Goal: Information Seeking & Learning: Learn about a topic

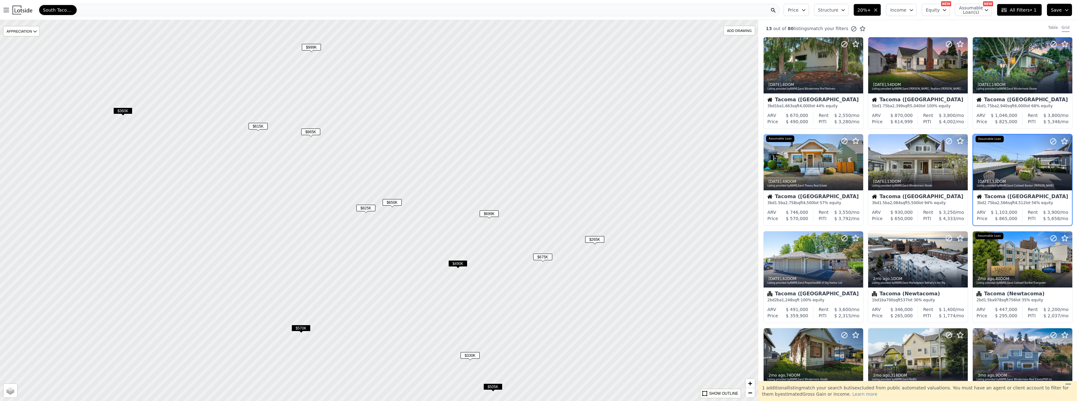
click at [458, 263] on span "$490K" at bounding box center [457, 263] width 19 height 7
click at [457, 264] on span "$490K" at bounding box center [457, 263] width 19 height 7
click at [457, 263] on span "$490K" at bounding box center [457, 263] width 19 height 7
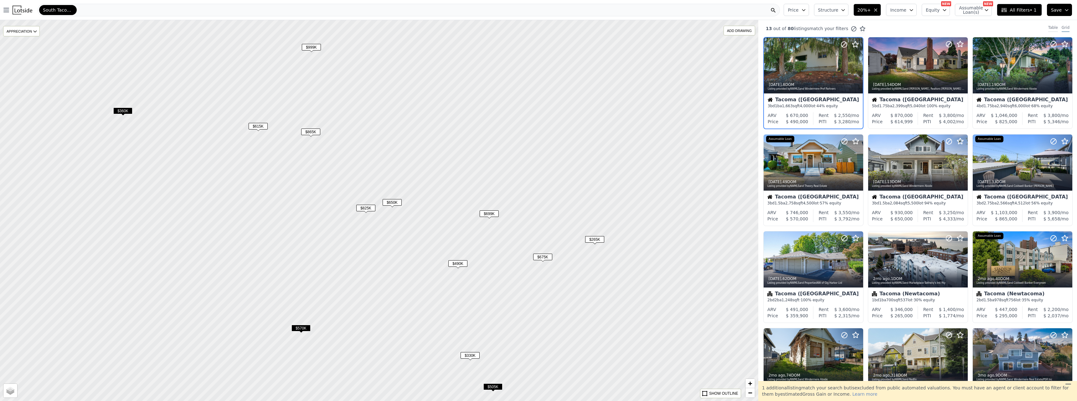
click at [1051, 26] on div "Table" at bounding box center [1054, 28] width 10 height 7
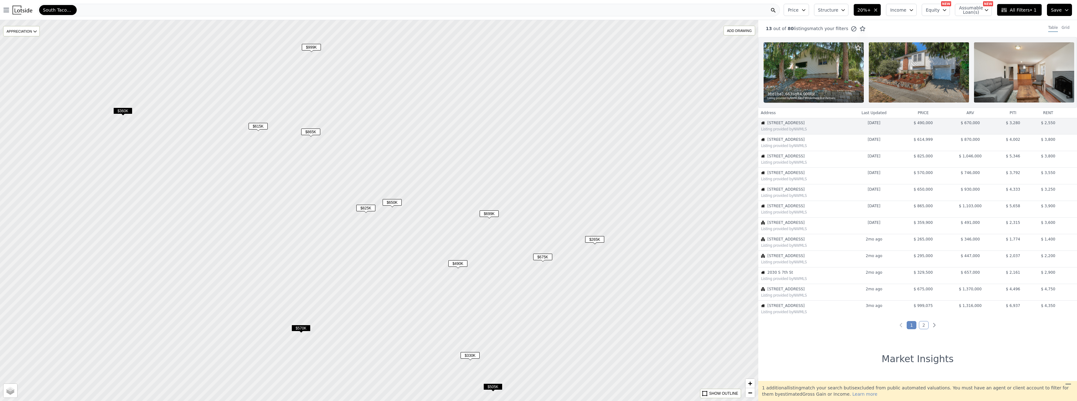
click at [922, 329] on link "2" at bounding box center [924, 325] width 10 height 8
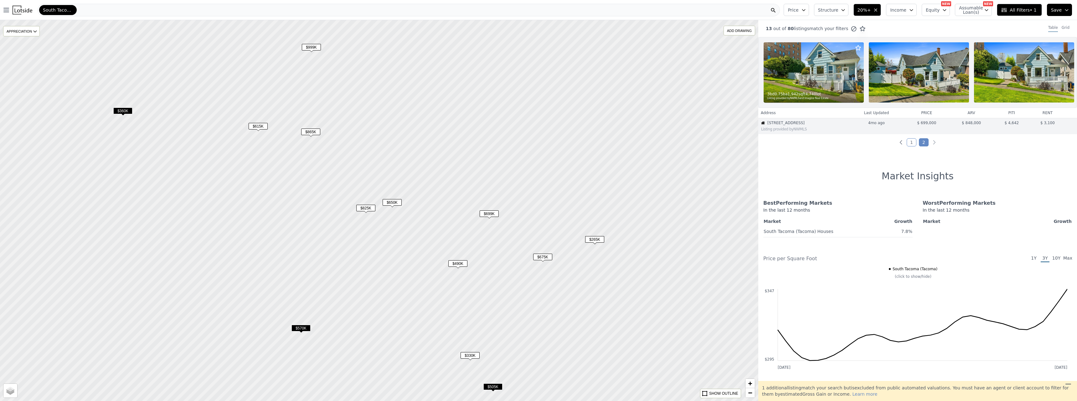
click at [908, 146] on link "1" at bounding box center [912, 142] width 10 height 8
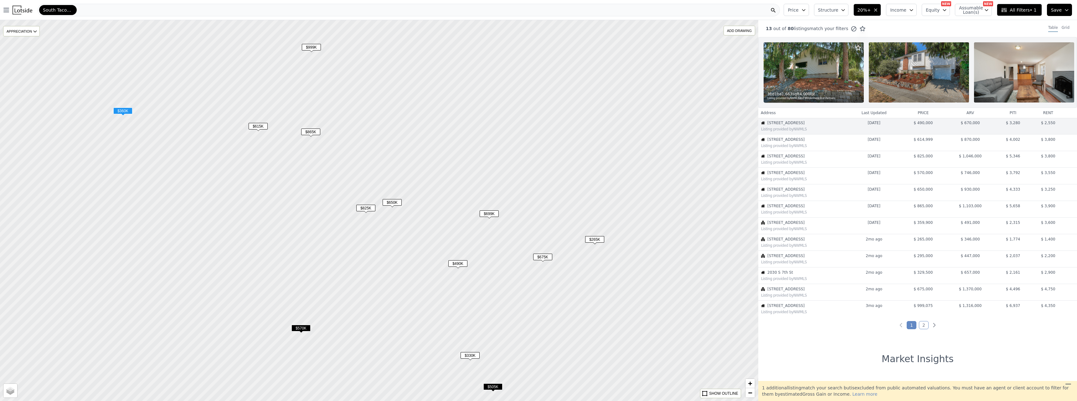
click at [795, 224] on td "5702 N 33rd St Unit 20c Listing provided by NWMLS" at bounding box center [803, 225] width 89 height 17
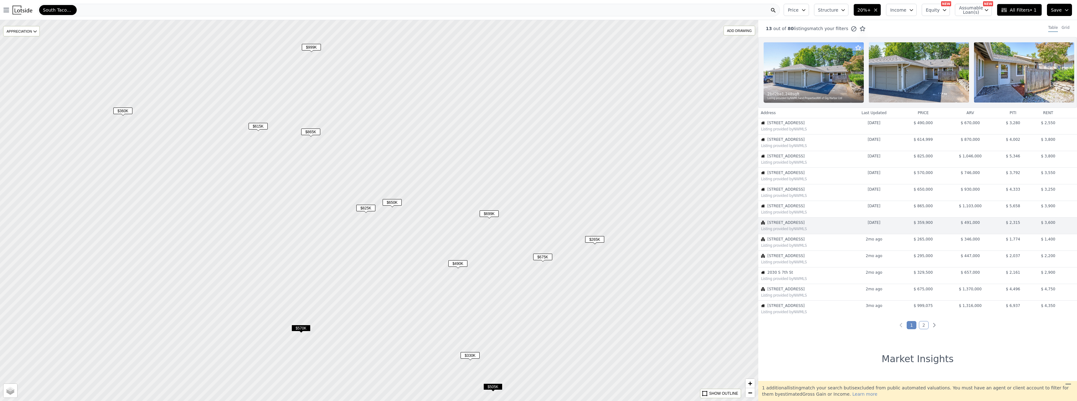
scroll to position [27, 0]
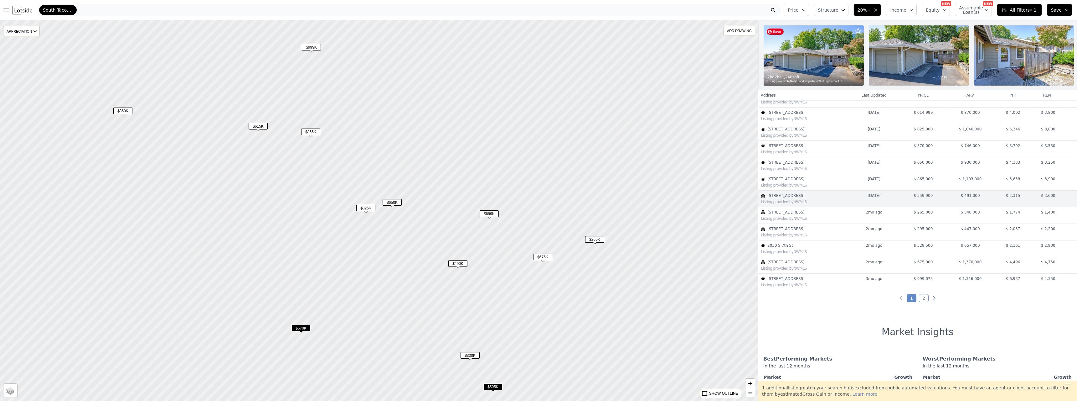
click at [803, 56] on img at bounding box center [814, 55] width 100 height 60
click at [792, 153] on div "Listing provided by NWMLS" at bounding box center [803, 151] width 88 height 6
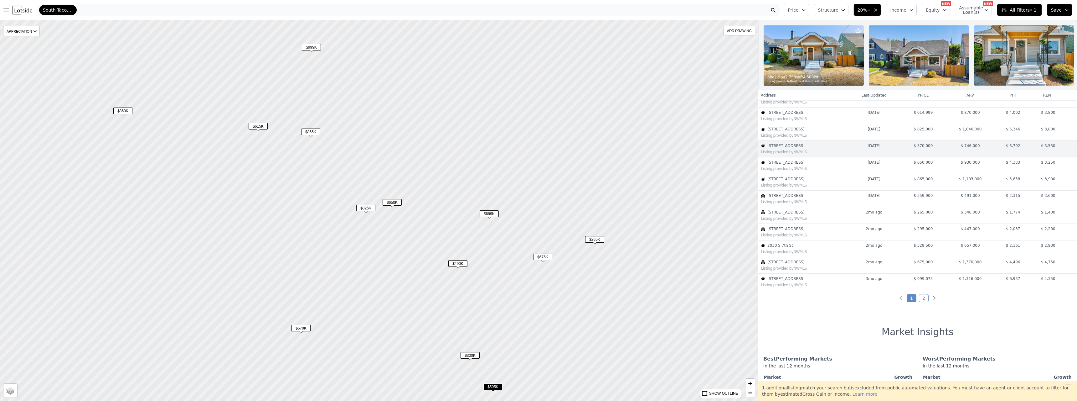
scroll to position [0, 0]
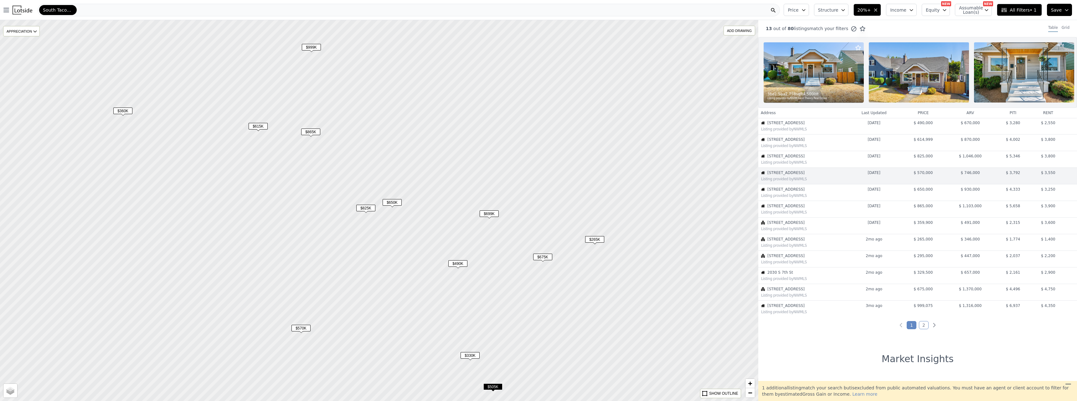
click at [788, 142] on span "4138 N 31st St" at bounding box center [807, 139] width 79 height 5
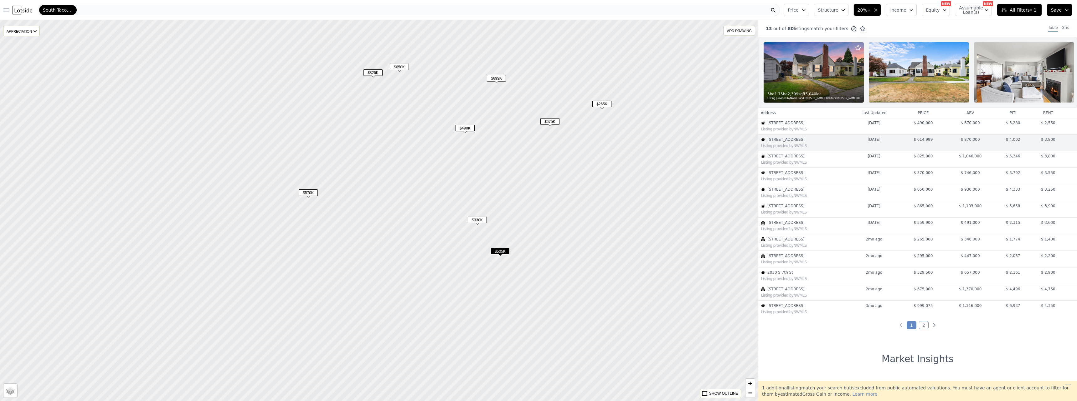
drag, startPoint x: 513, startPoint y: 341, endPoint x: 520, endPoint y: 206, distance: 135.8
click at [520, 206] on div at bounding box center [380, 202] width 910 height 457
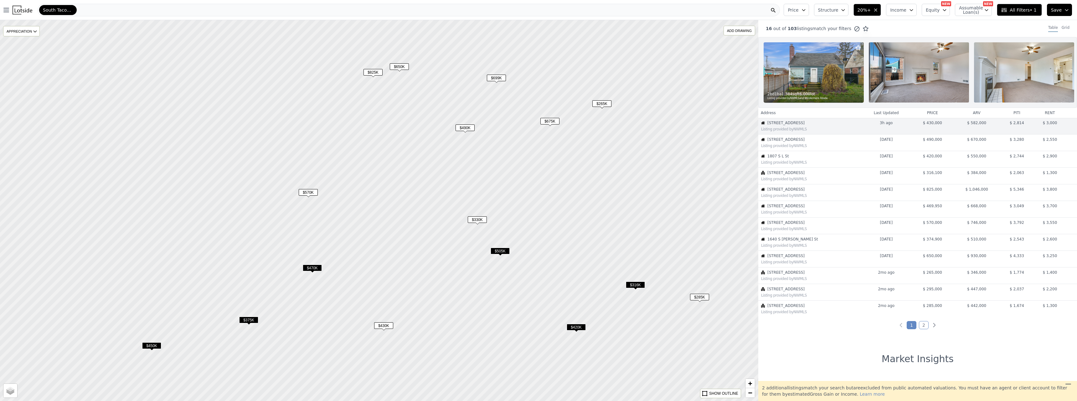
click at [574, 327] on span "$420K" at bounding box center [576, 327] width 19 height 7
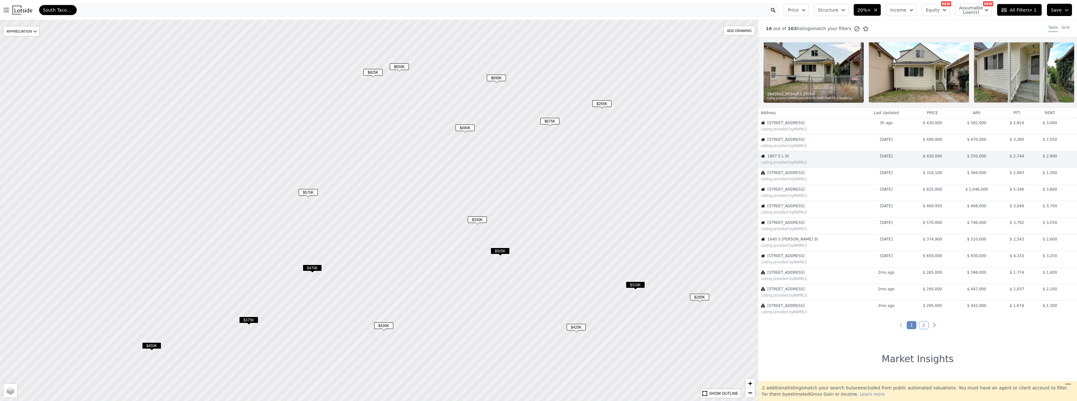
click at [632, 287] on span "$316K" at bounding box center [635, 284] width 19 height 7
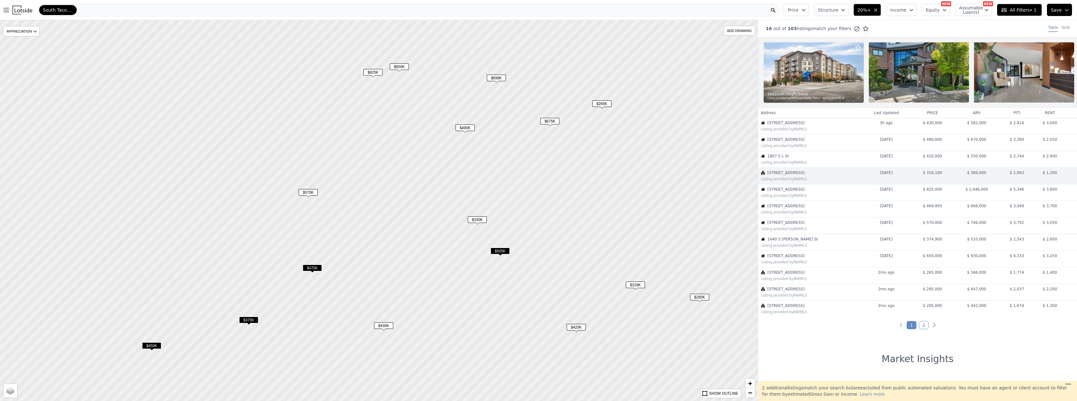
click at [797, 165] on div "Listing provided by NWMLS" at bounding box center [810, 162] width 99 height 5
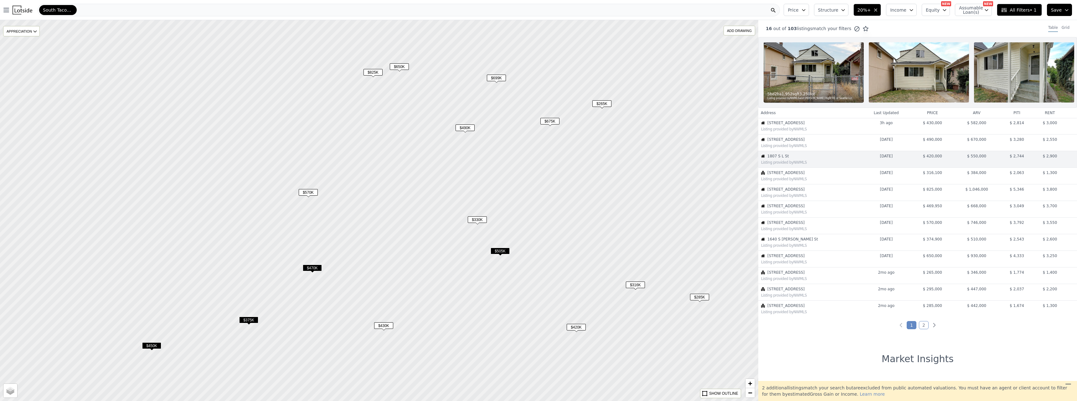
click at [572, 326] on span "$420K" at bounding box center [576, 327] width 19 height 7
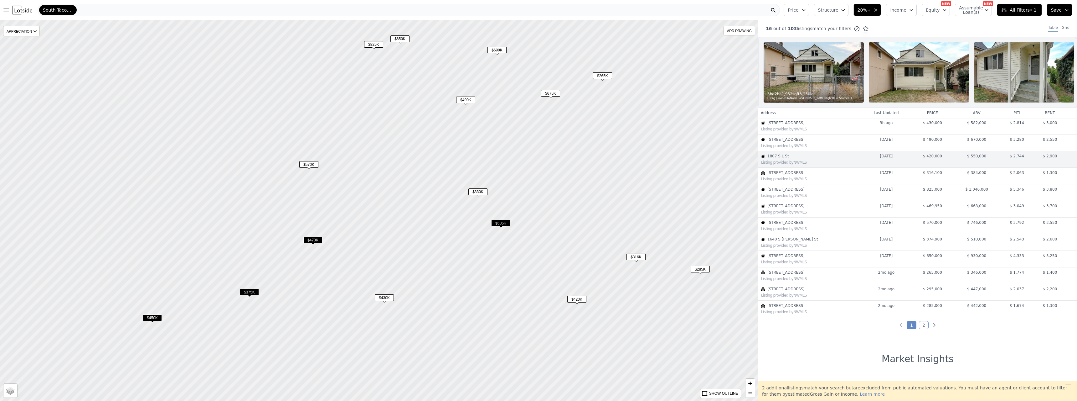
drag, startPoint x: 523, startPoint y: 319, endPoint x: 524, endPoint y: 292, distance: 27.9
click at [524, 292] on div at bounding box center [379, 210] width 910 height 457
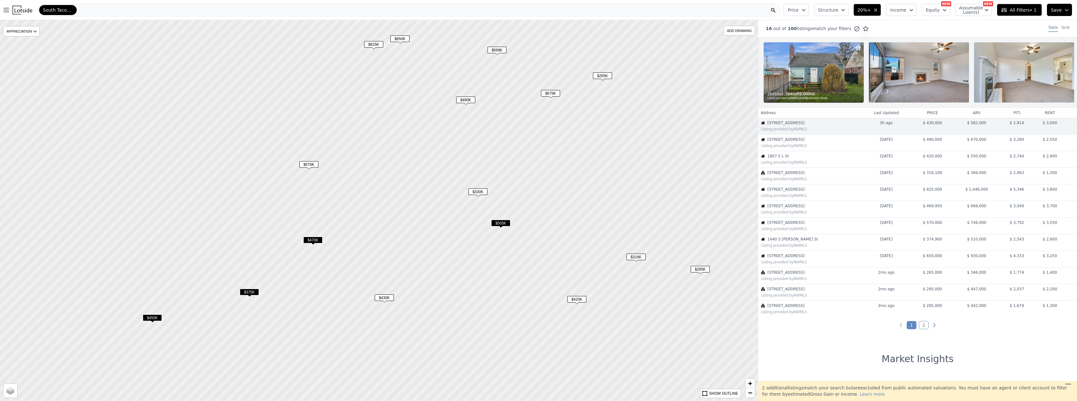
click at [501, 223] on span "$505K" at bounding box center [500, 223] width 19 height 7
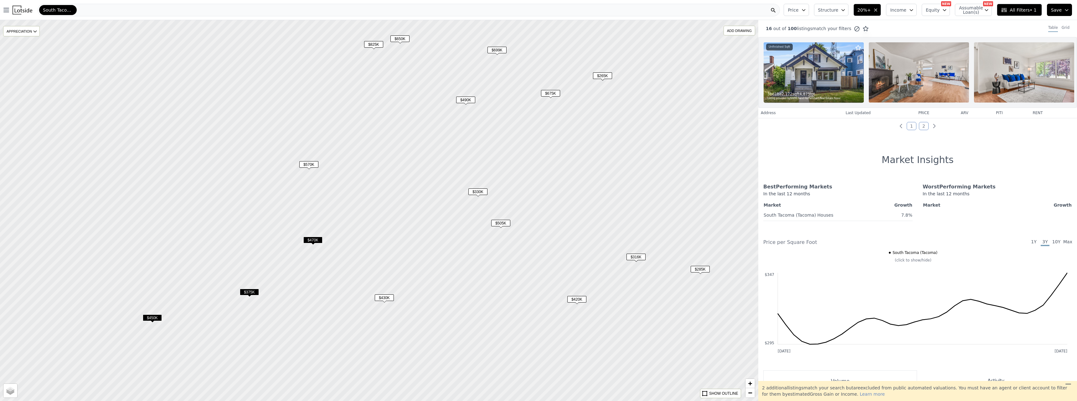
click at [501, 223] on span "$505K" at bounding box center [500, 223] width 19 height 7
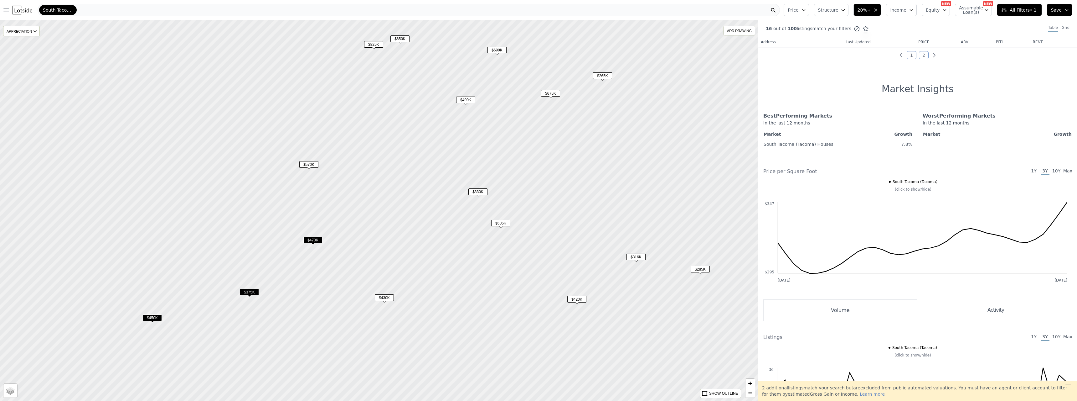
click at [501, 223] on span "$505K" at bounding box center [500, 223] width 19 height 7
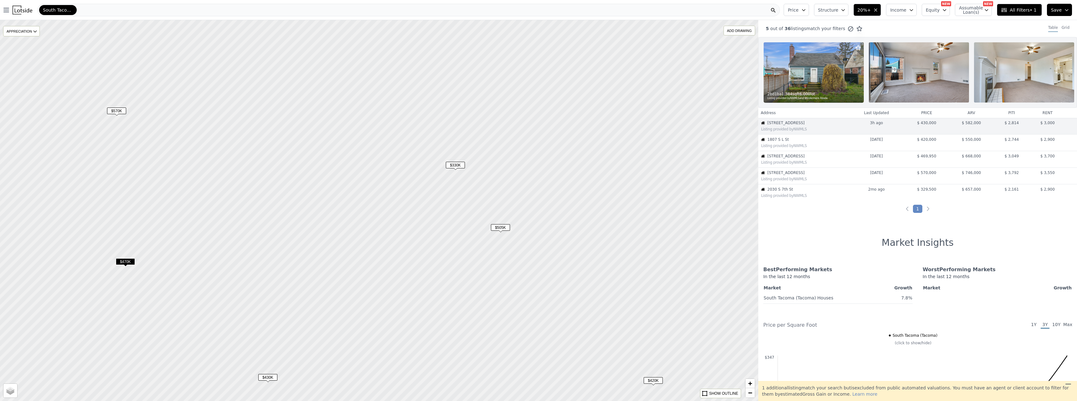
click at [500, 227] on span "$505K" at bounding box center [500, 227] width 19 height 7
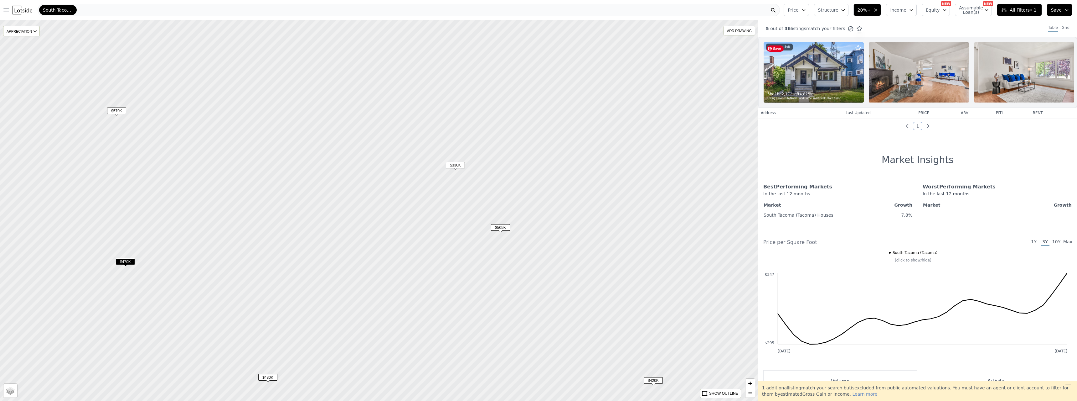
click at [811, 76] on img at bounding box center [814, 72] width 100 height 60
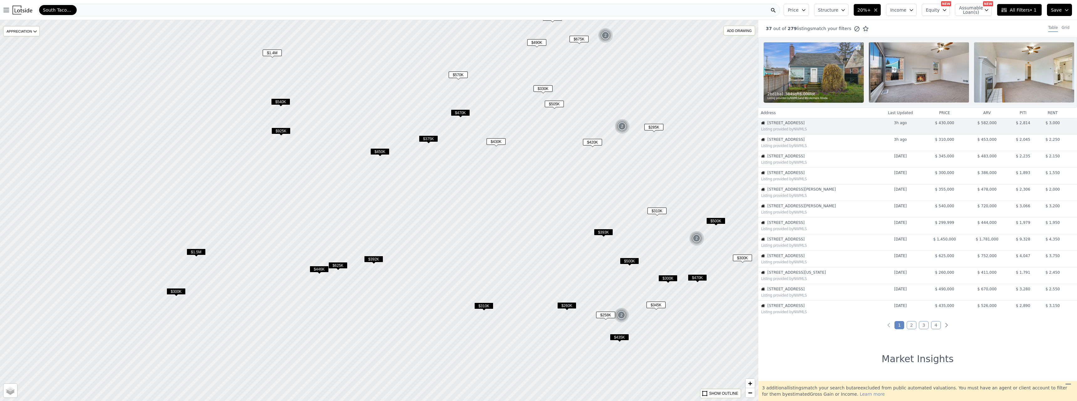
click at [714, 222] on span "$500K" at bounding box center [716, 220] width 19 height 7
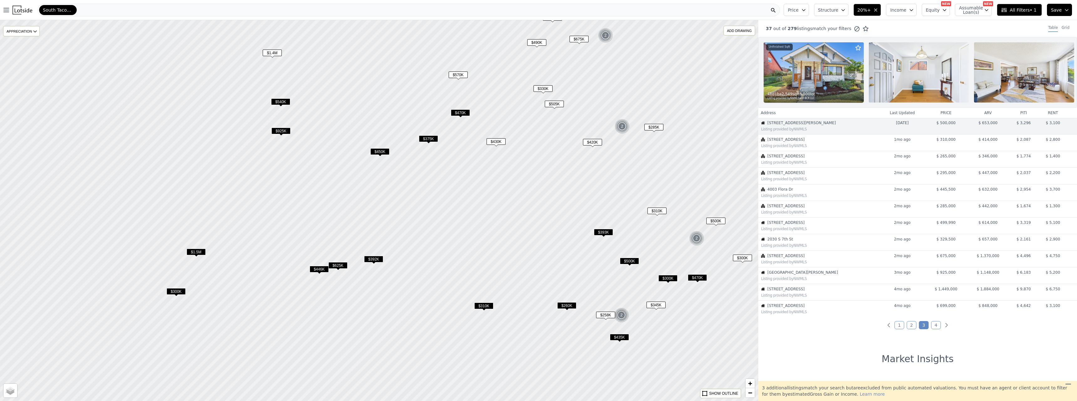
click at [738, 259] on span "$300K" at bounding box center [742, 257] width 19 height 7
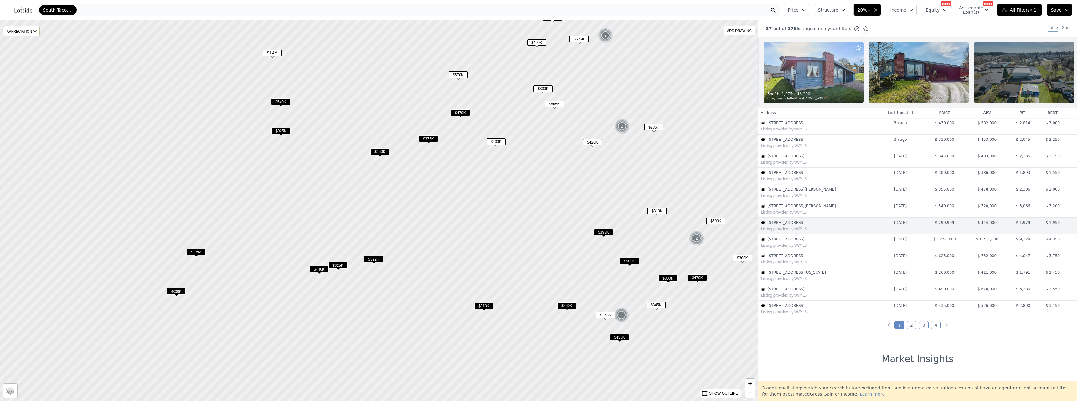
scroll to position [27, 0]
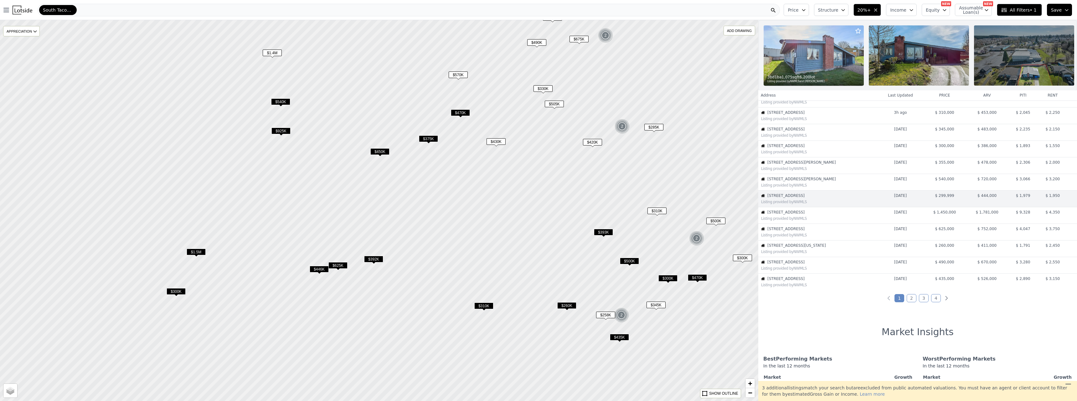
click at [704, 279] on span "$470K" at bounding box center [697, 277] width 19 height 7
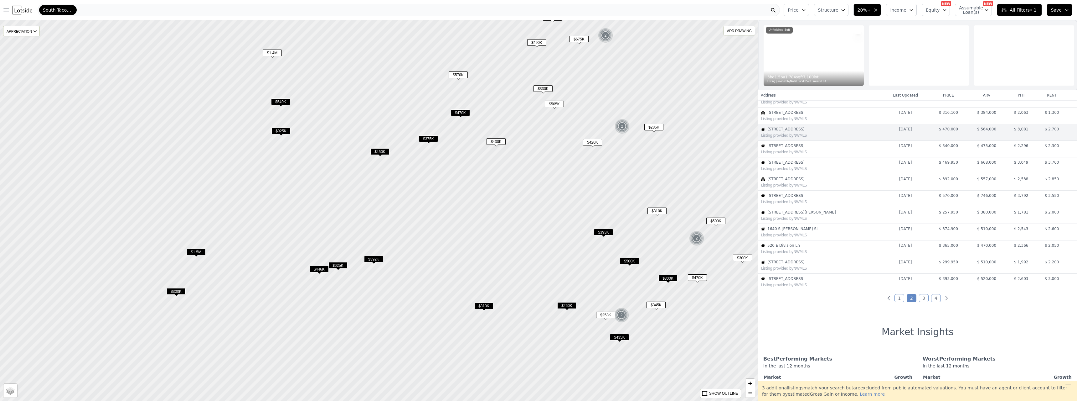
scroll to position [0, 0]
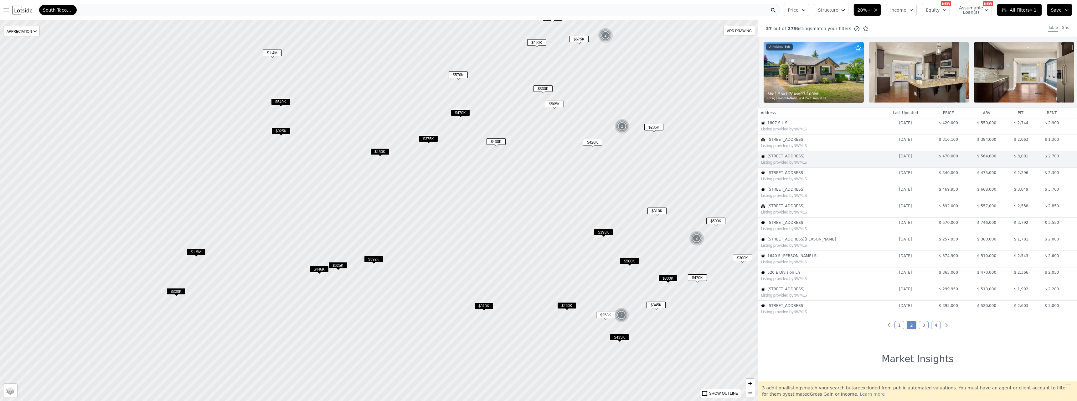
click at [673, 279] on span "$300K" at bounding box center [668, 278] width 19 height 7
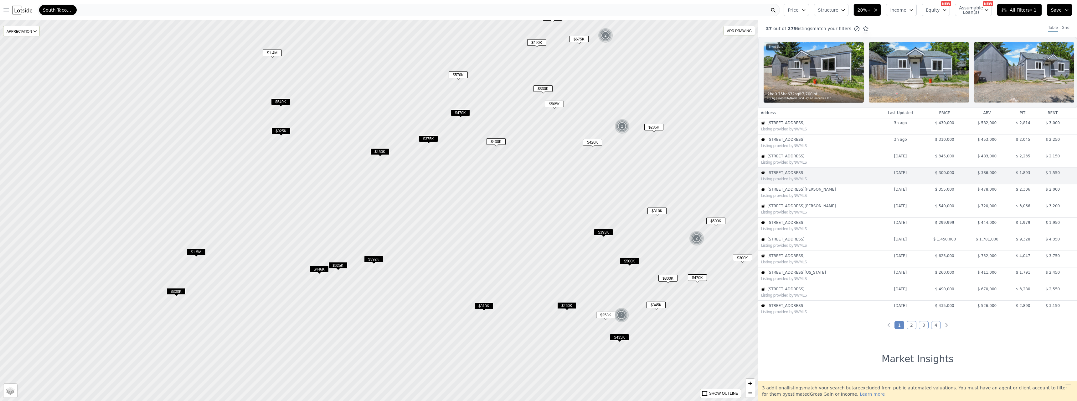
click at [630, 264] on span "$500K" at bounding box center [629, 260] width 19 height 7
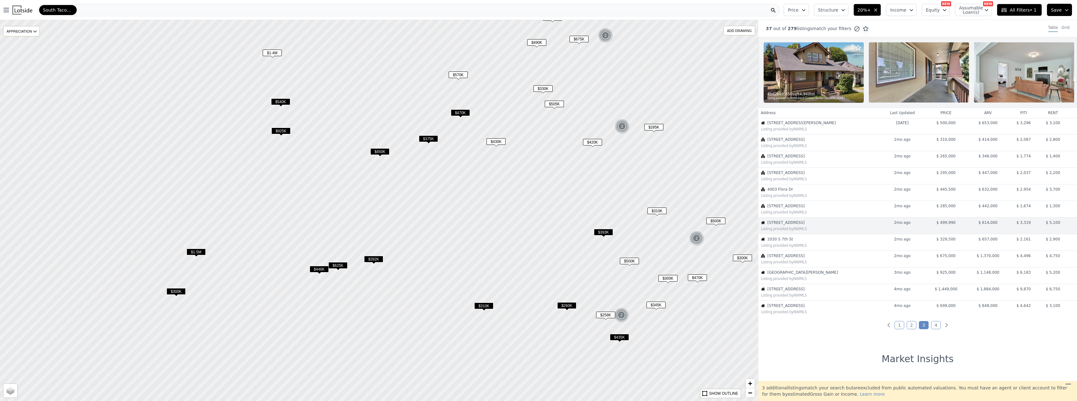
scroll to position [27, 0]
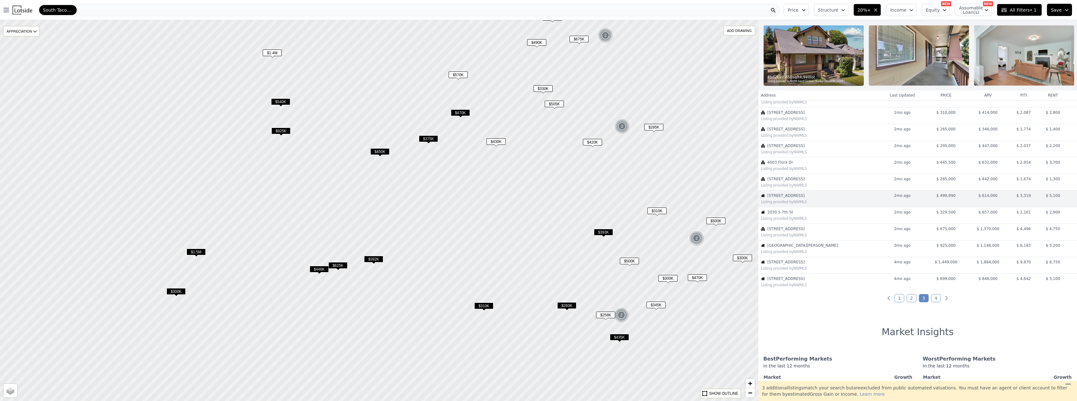
click at [604, 316] on span "$258K" at bounding box center [605, 314] width 19 height 7
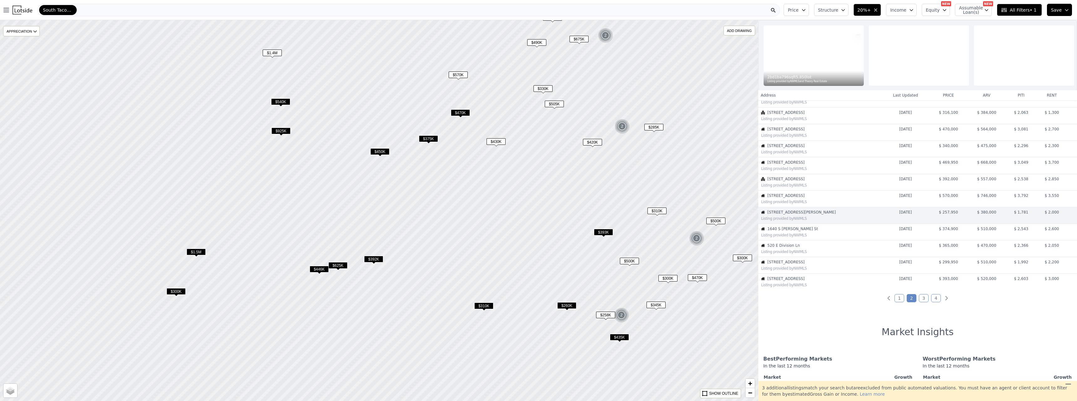
scroll to position [44, 0]
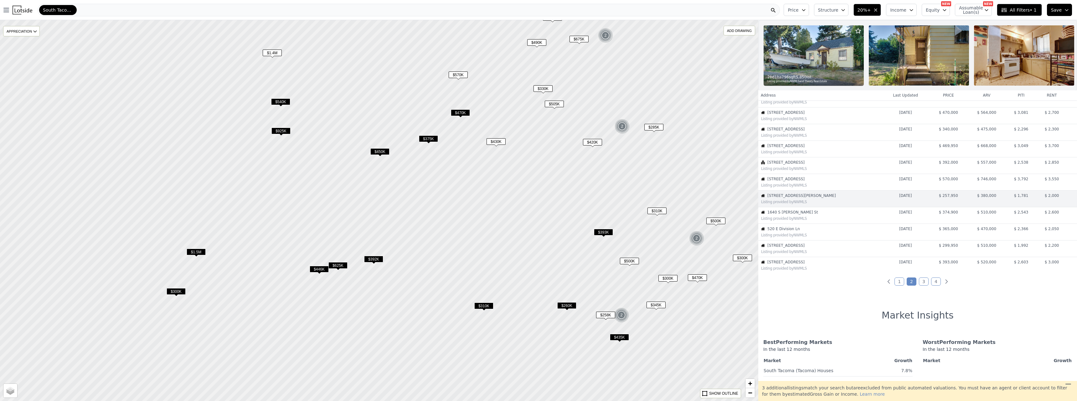
click at [627, 339] on span "$435K" at bounding box center [619, 337] width 19 height 7
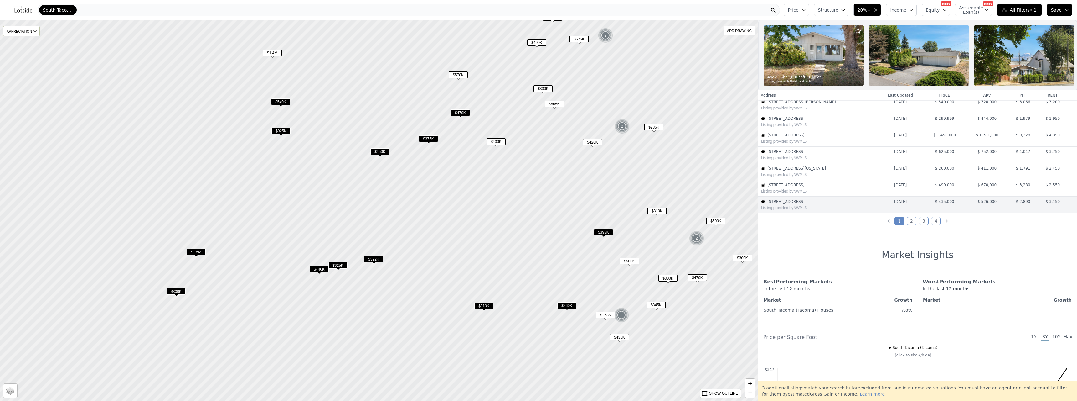
scroll to position [110, 0]
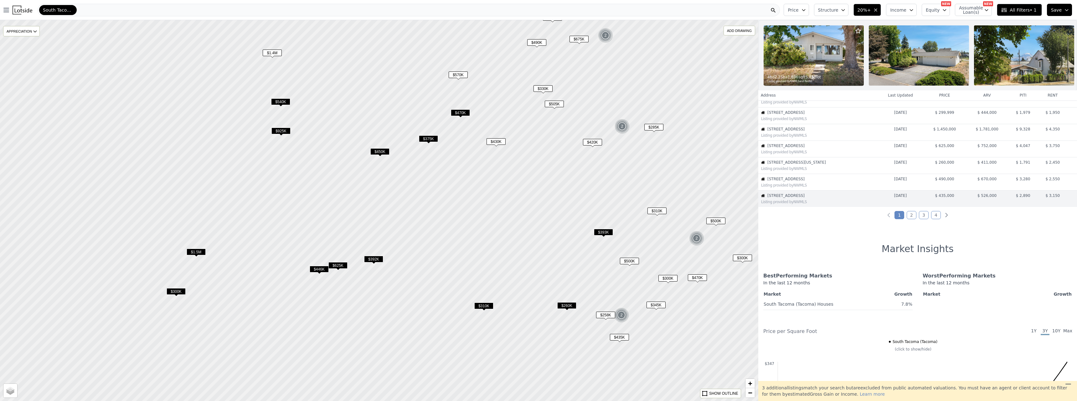
click at [625, 313] on img at bounding box center [621, 314] width 15 height 15
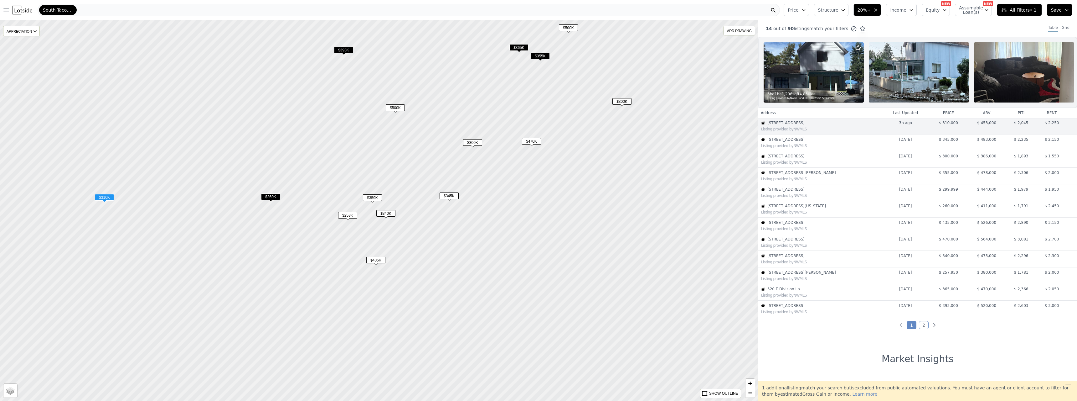
click at [812, 125] on td "3405 S 48th St Listing provided by NWMLS" at bounding box center [820, 126] width 123 height 17
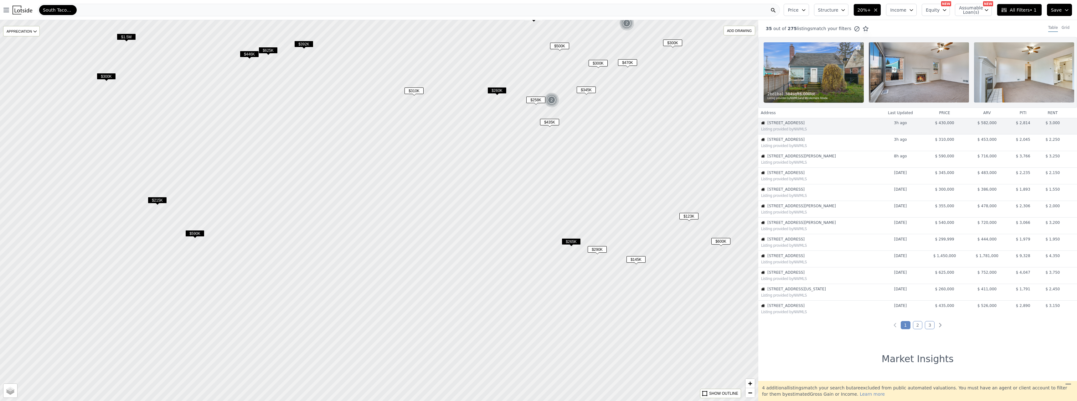
drag, startPoint x: 516, startPoint y: 305, endPoint x: 616, endPoint y: 173, distance: 166.4
click at [616, 173] on div at bounding box center [380, 207] width 910 height 457
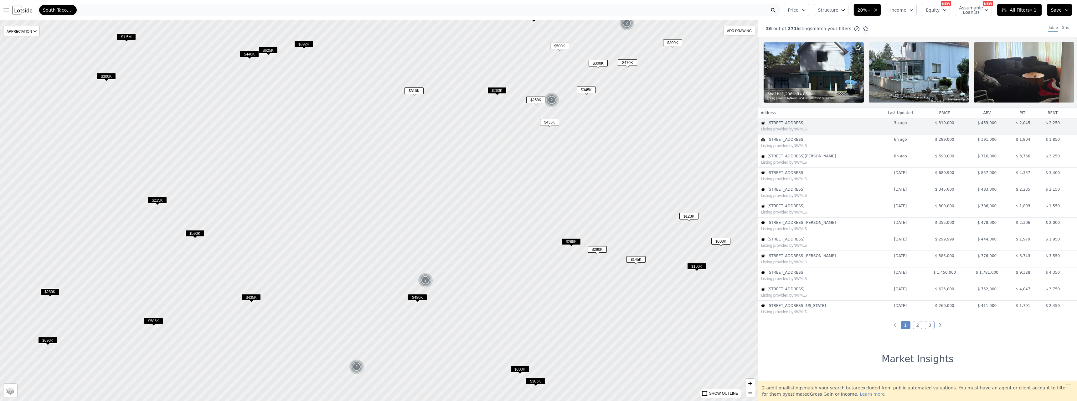
click at [601, 250] on span "$290K" at bounding box center [597, 249] width 19 height 7
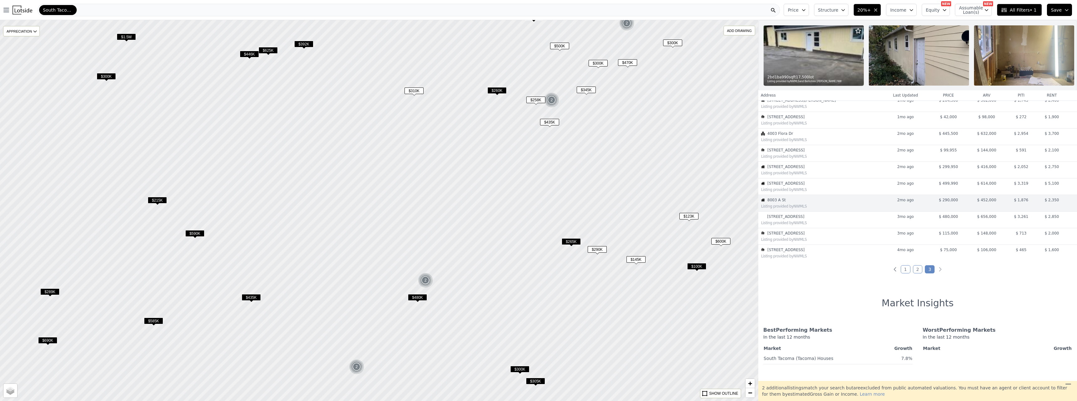
scroll to position [60, 0]
click at [572, 242] on span "$265K" at bounding box center [571, 241] width 19 height 7
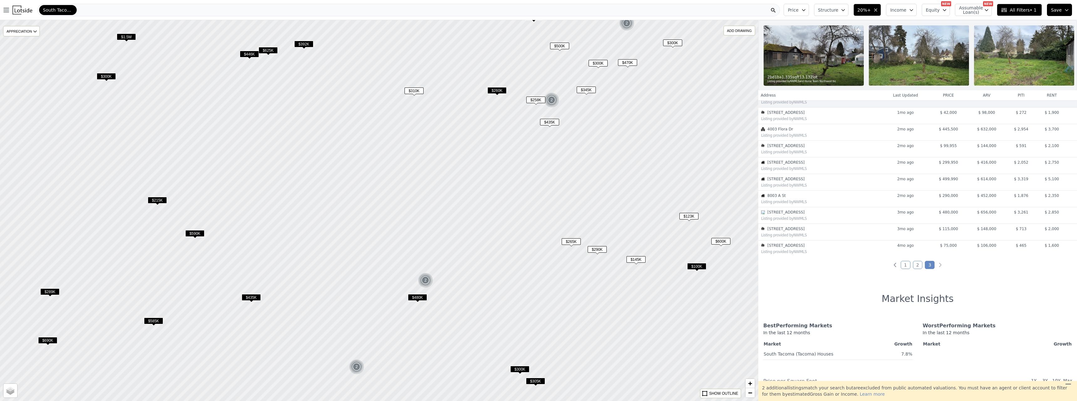
scroll to position [0, 0]
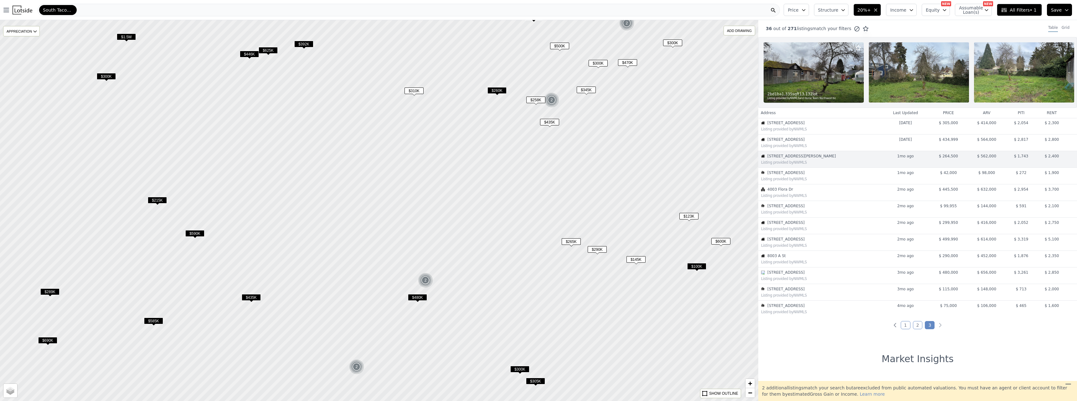
click at [831, 158] on span "[STREET_ADDRESS][PERSON_NAME]" at bounding box center [825, 155] width 114 height 5
click at [823, 95] on div "2 bd 1 ba 1,335 sqft 13,132 lot" at bounding box center [814, 93] width 93 height 5
click at [577, 241] on span "$265K" at bounding box center [571, 241] width 19 height 7
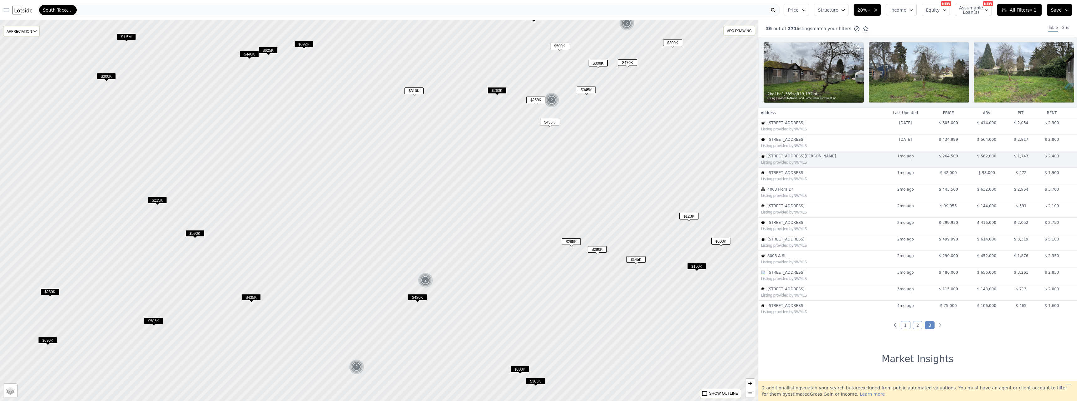
click at [603, 249] on span "$290K" at bounding box center [597, 249] width 19 height 7
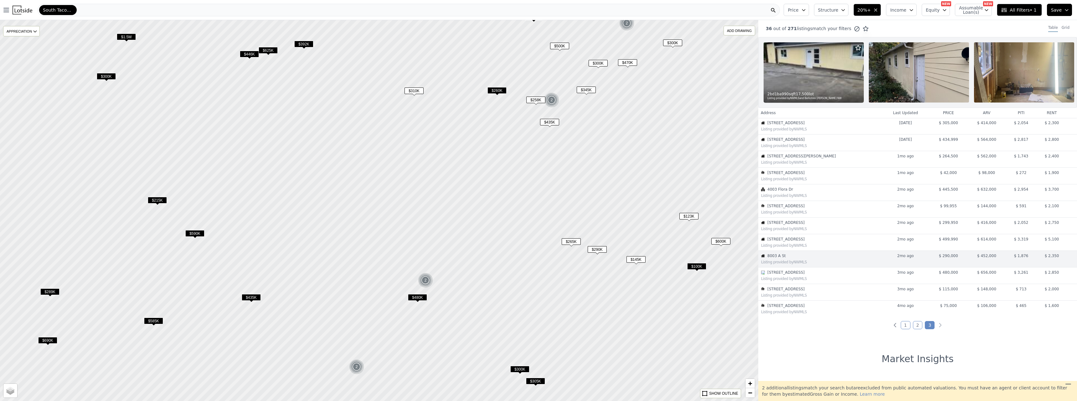
scroll to position [60, 0]
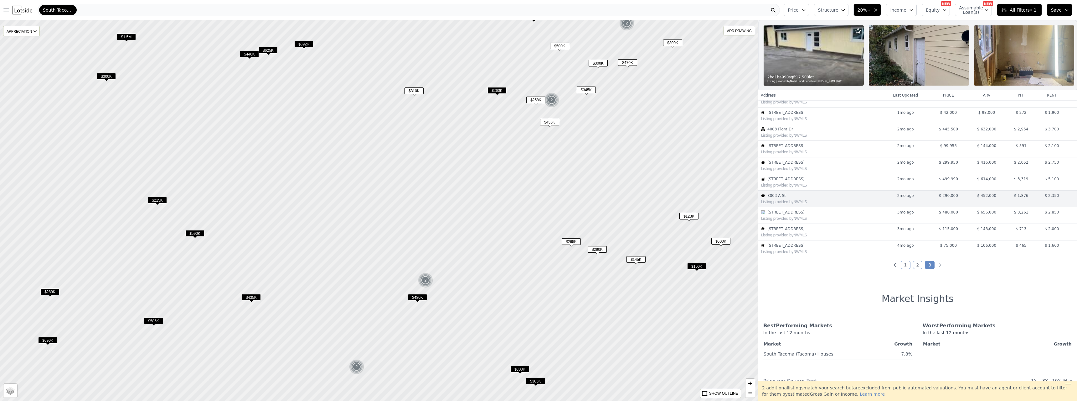
click at [639, 258] on span "$145K" at bounding box center [636, 259] width 19 height 7
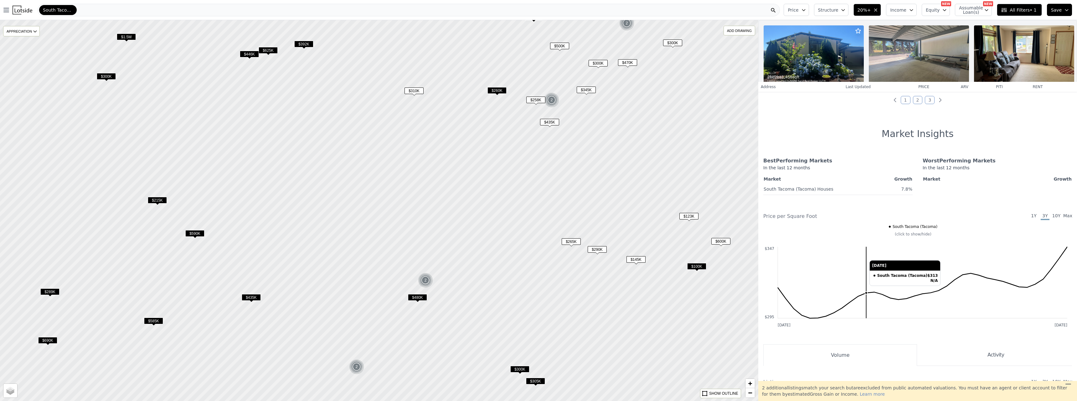
scroll to position [0, 0]
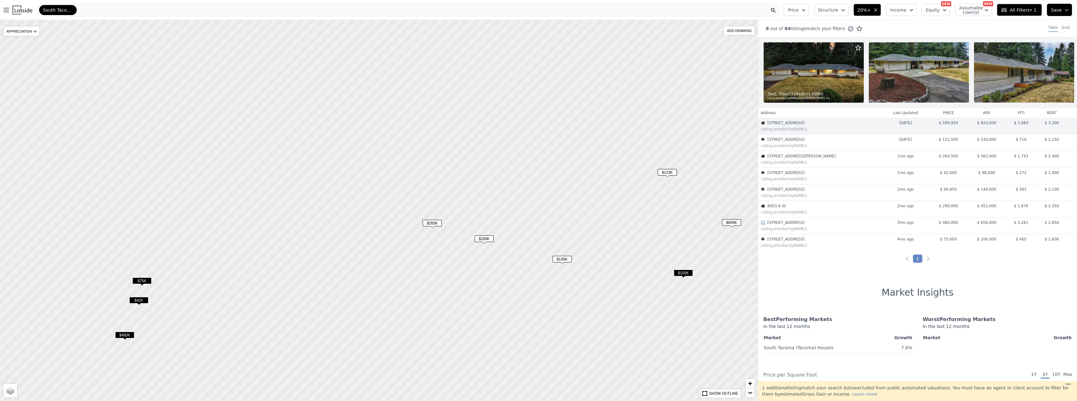
click at [568, 259] on span "$145K" at bounding box center [562, 259] width 19 height 7
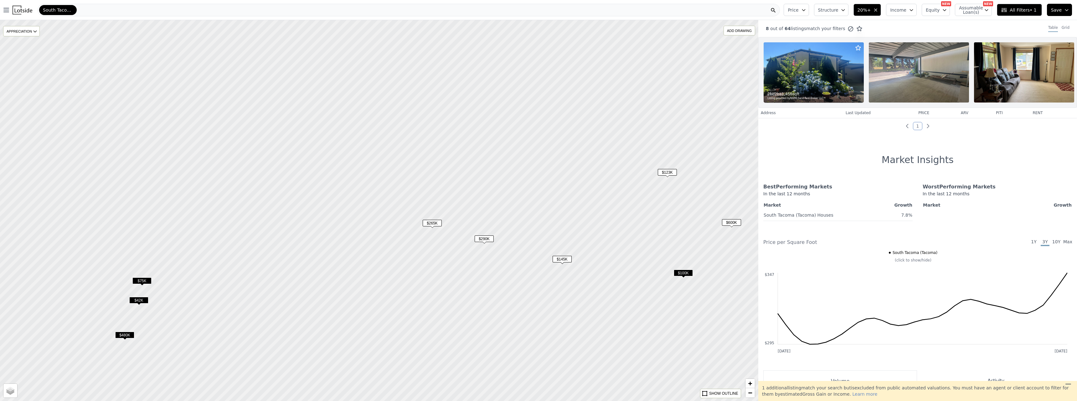
click at [489, 240] on span "$290K" at bounding box center [484, 238] width 19 height 7
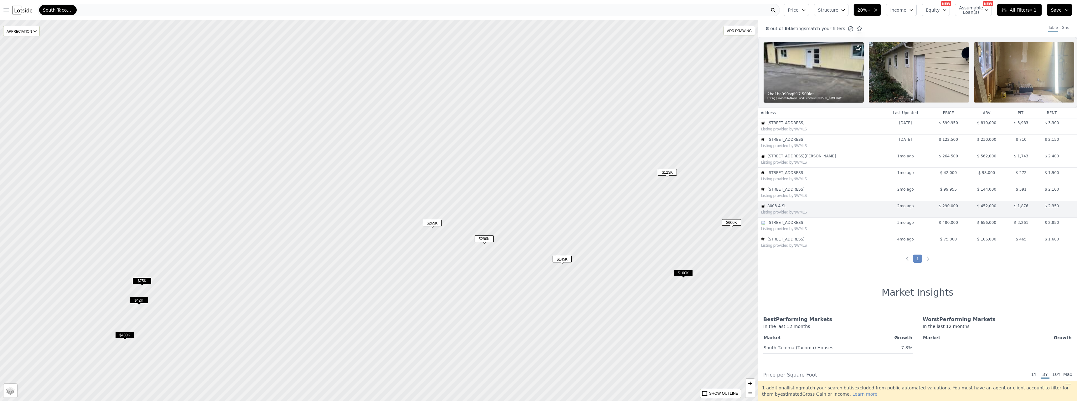
scroll to position [10, 0]
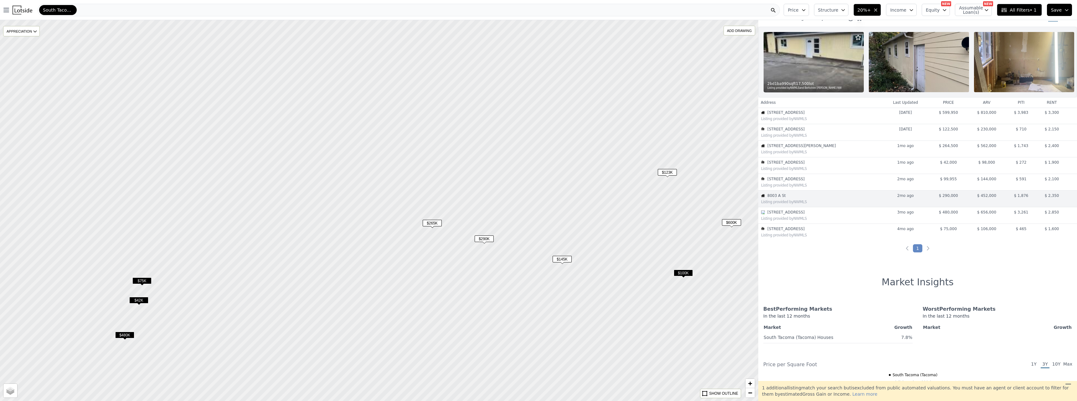
click at [842, 153] on div "Listing provided by NWMLS" at bounding box center [820, 151] width 123 height 6
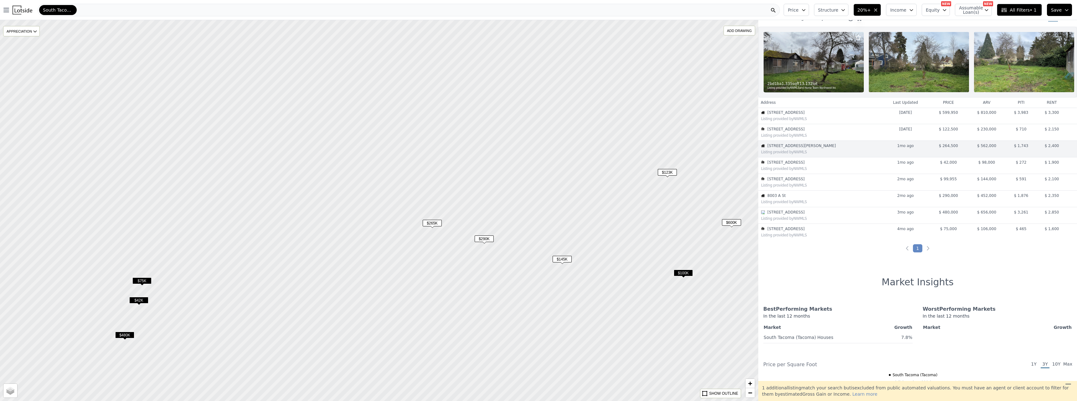
scroll to position [0, 0]
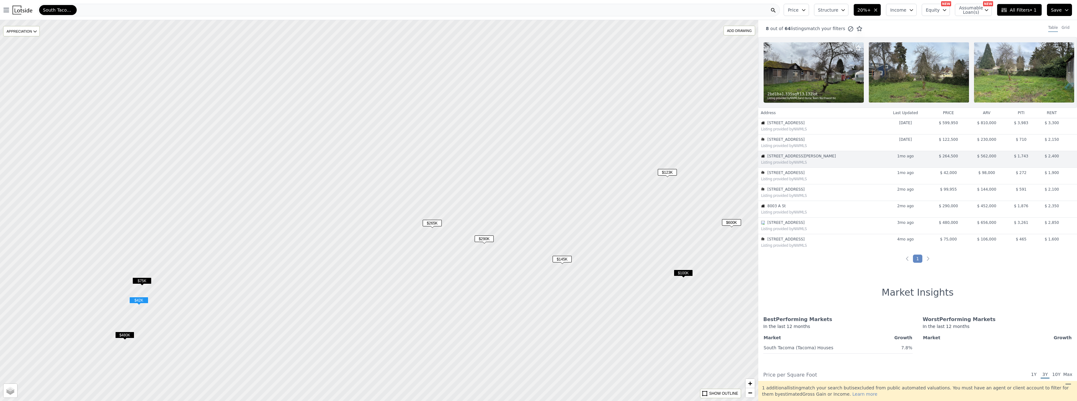
click at [831, 175] on span "8620 32nd Avenue Ct S # 111" at bounding box center [825, 172] width 114 height 5
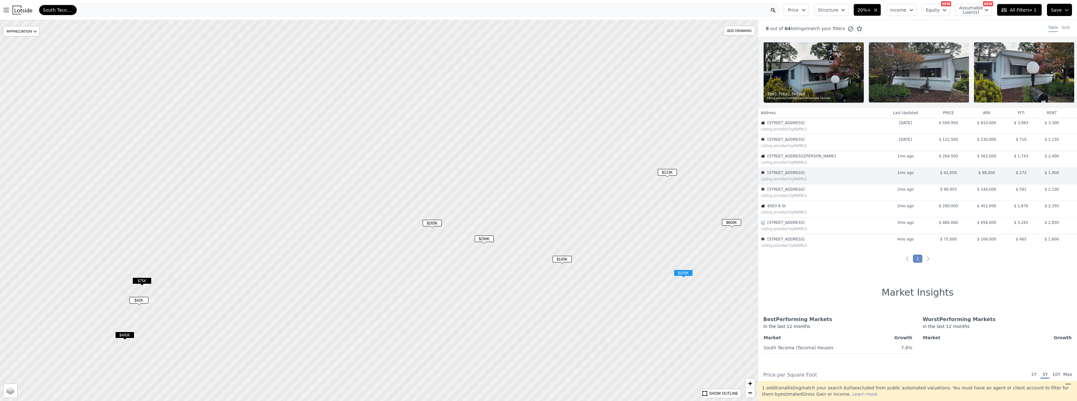
click at [831, 191] on span "8322 19th Avenue Ct E" at bounding box center [825, 189] width 114 height 5
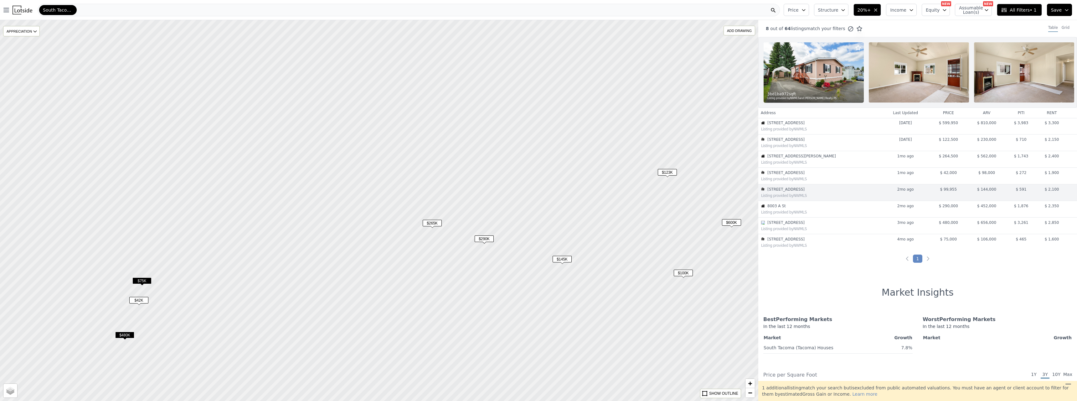
click at [829, 208] on span "8003 A St" at bounding box center [825, 205] width 114 height 5
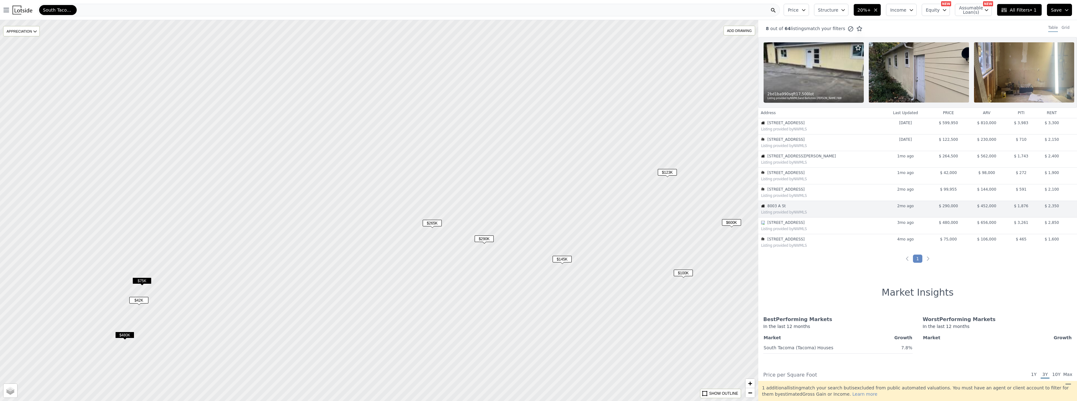
scroll to position [10, 0]
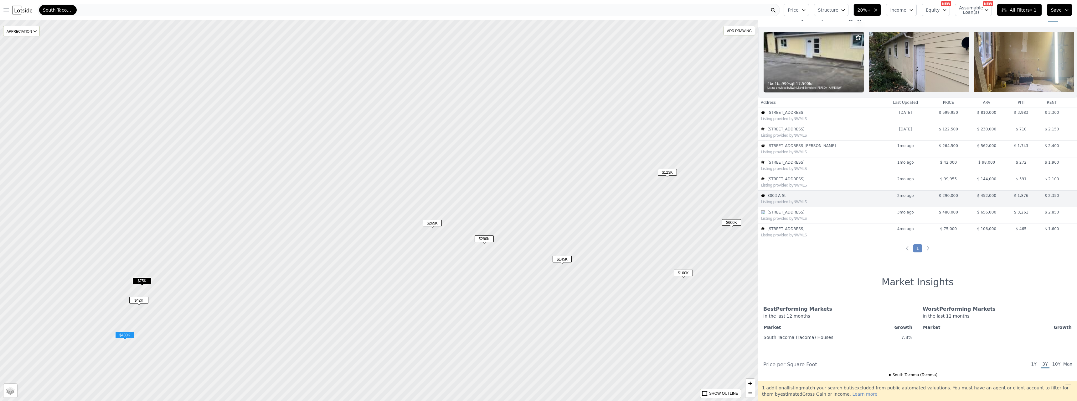
click at [827, 215] on span "3320 90th St S" at bounding box center [825, 212] width 114 height 5
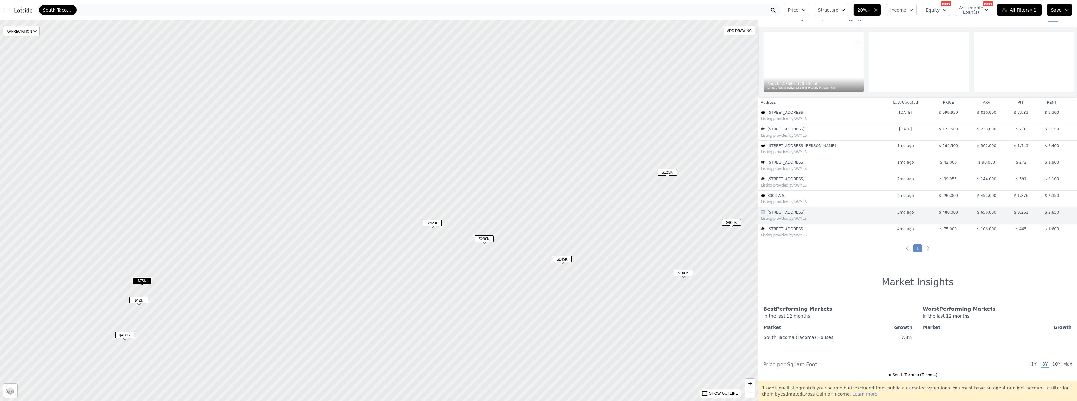
scroll to position [27, 0]
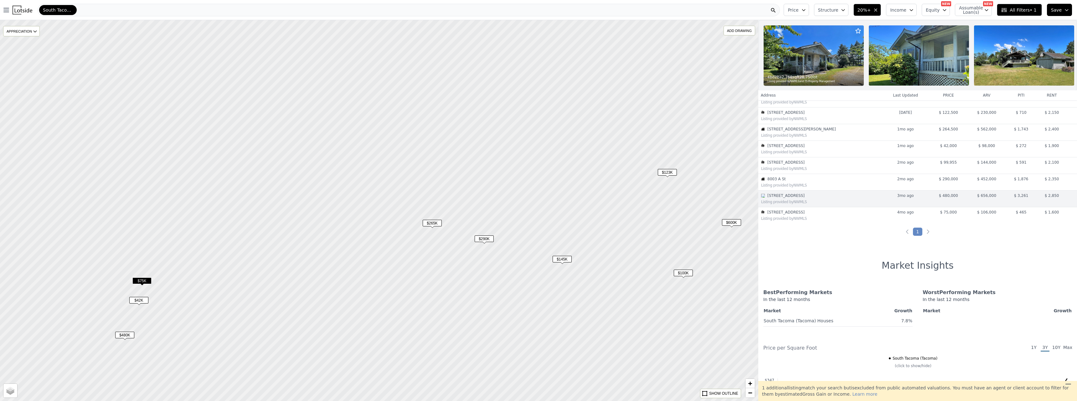
click at [436, 224] on span "$265K" at bounding box center [432, 223] width 19 height 7
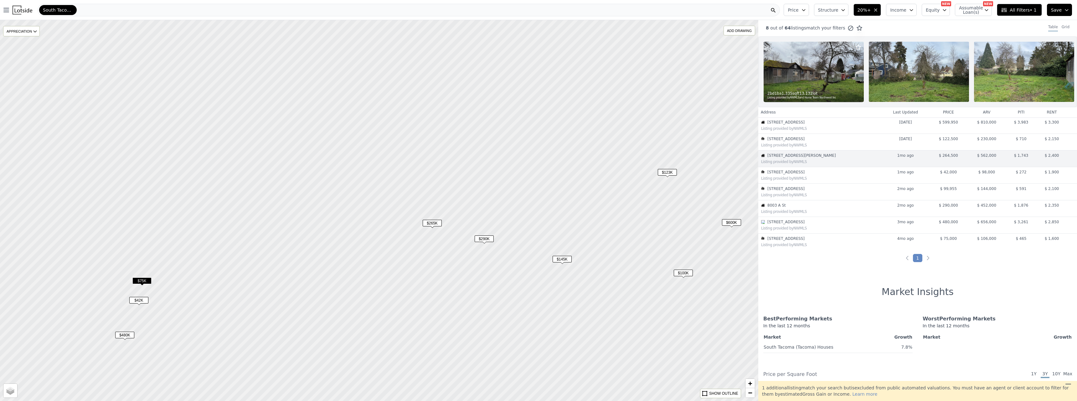
scroll to position [0, 0]
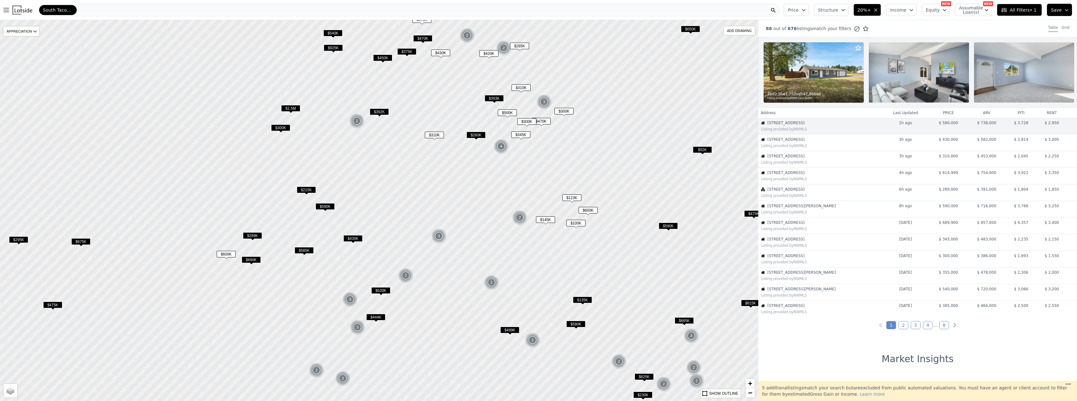
click at [878, 9] on icon "button" at bounding box center [875, 10] width 5 height 5
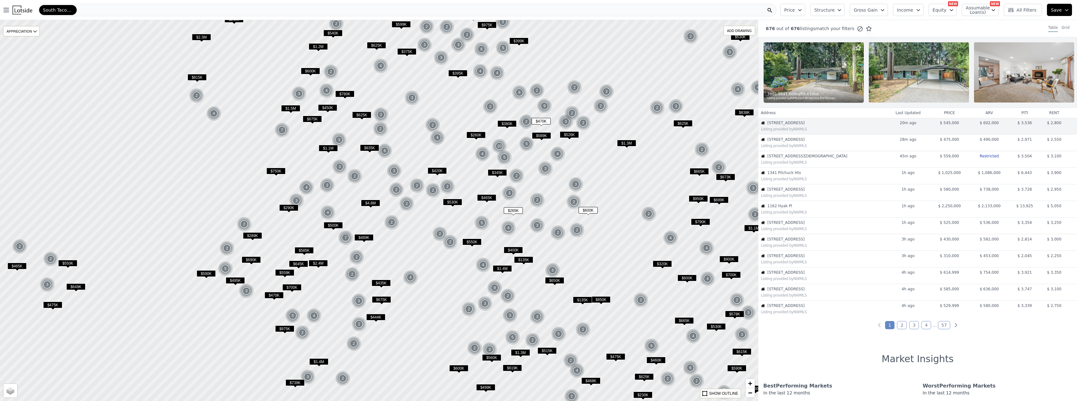
click at [884, 11] on button "Gross Gain" at bounding box center [869, 10] width 38 height 12
click at [875, 95] on button "40% Gross Gain" at bounding box center [878, 95] width 46 height 9
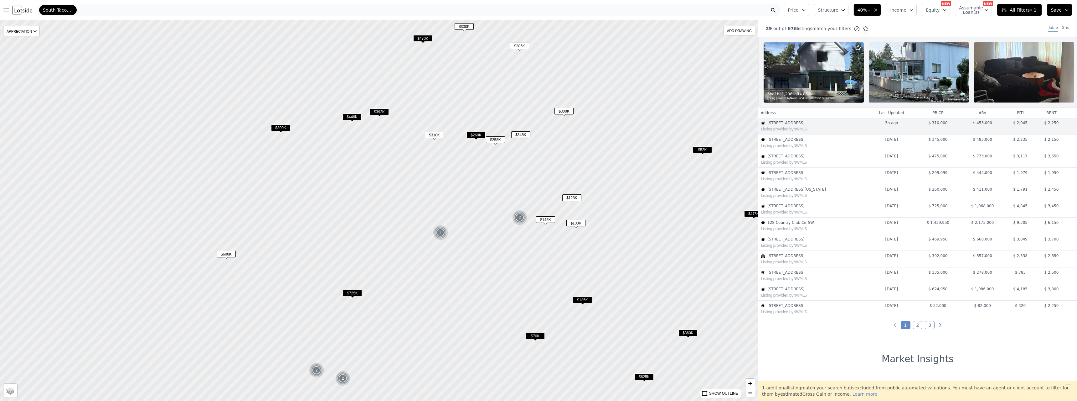
click at [567, 111] on span "$300K" at bounding box center [564, 111] width 19 height 7
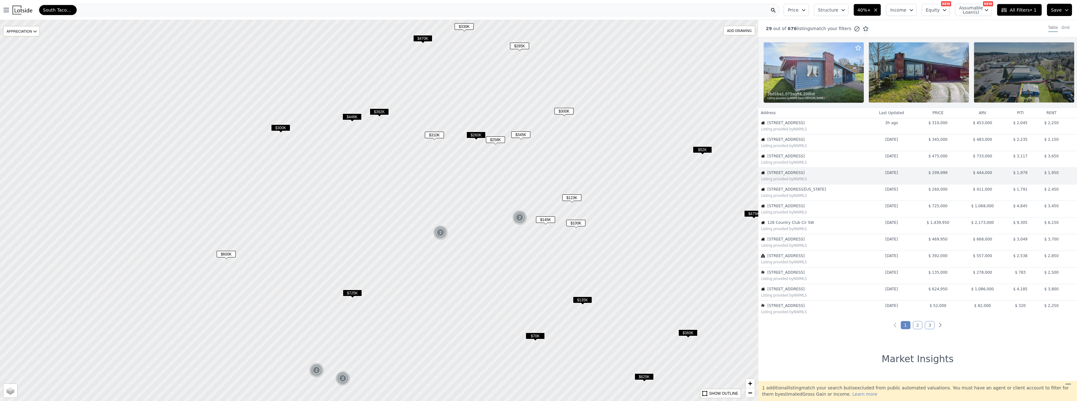
click at [527, 134] on span "$345K" at bounding box center [520, 134] width 19 height 7
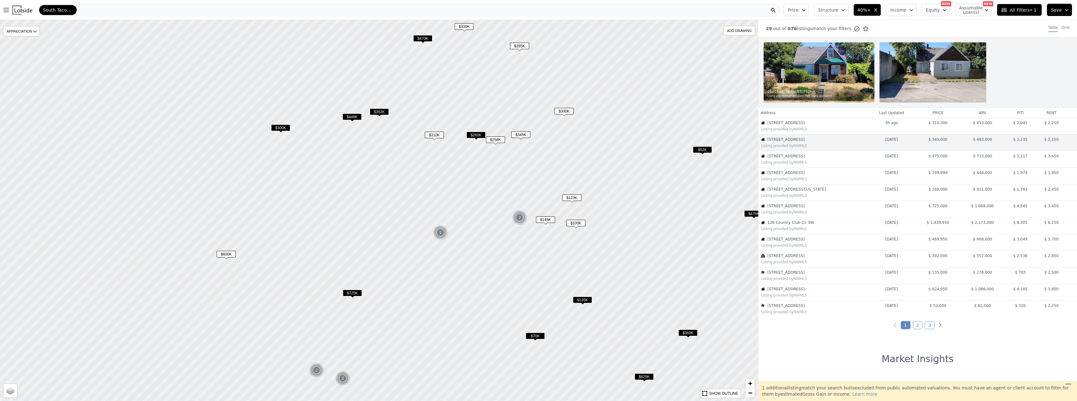
click at [481, 135] on span "$260K" at bounding box center [476, 135] width 19 height 7
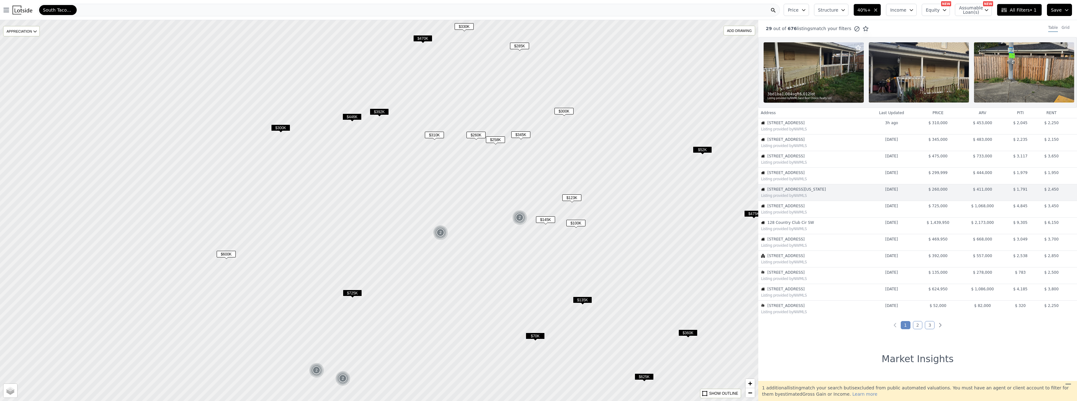
click at [434, 134] on span "$310K" at bounding box center [434, 135] width 19 height 7
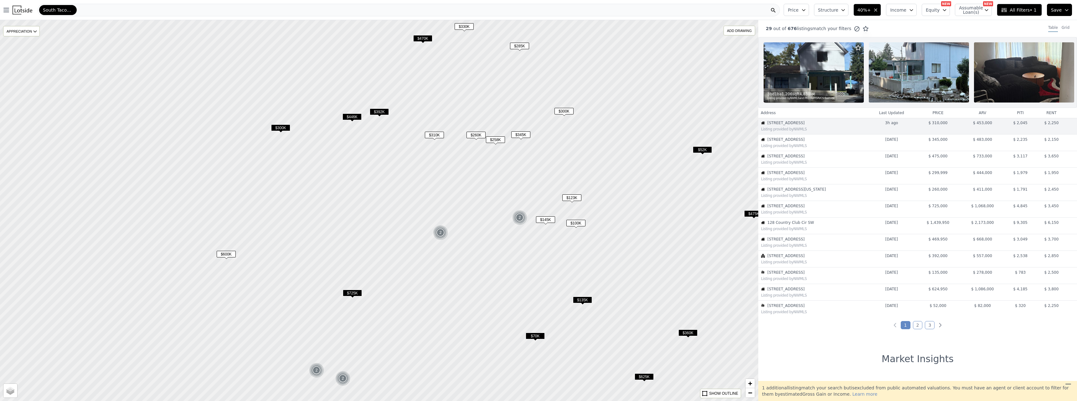
click at [574, 113] on div at bounding box center [379, 210] width 910 height 457
click at [573, 113] on span "$300K" at bounding box center [564, 111] width 19 height 7
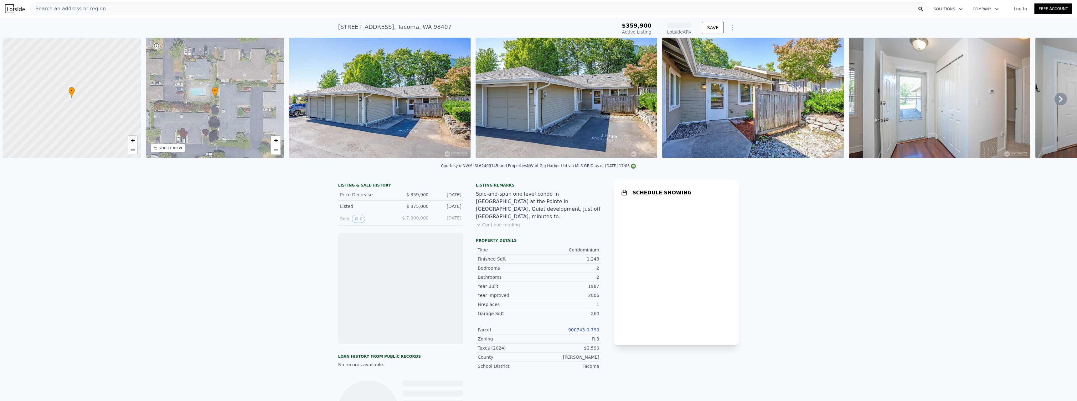
scroll to position [0, 3]
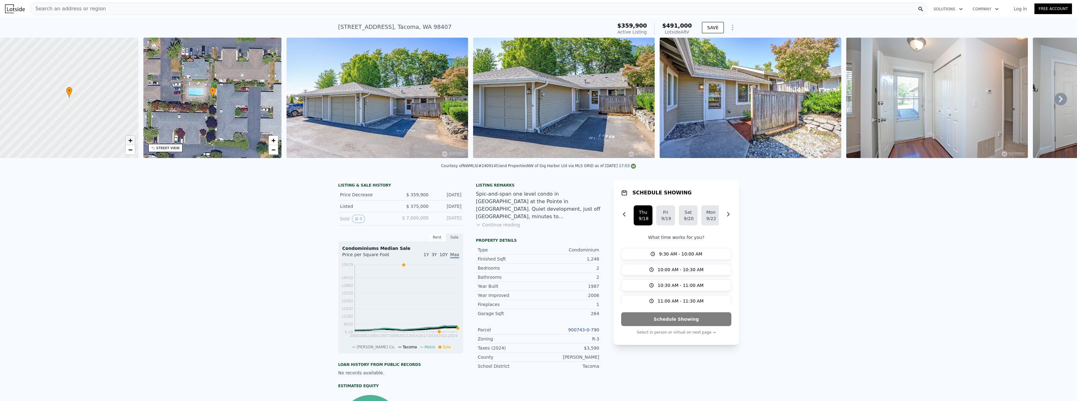
click at [132, 142] on span "+" at bounding box center [130, 140] width 4 height 8
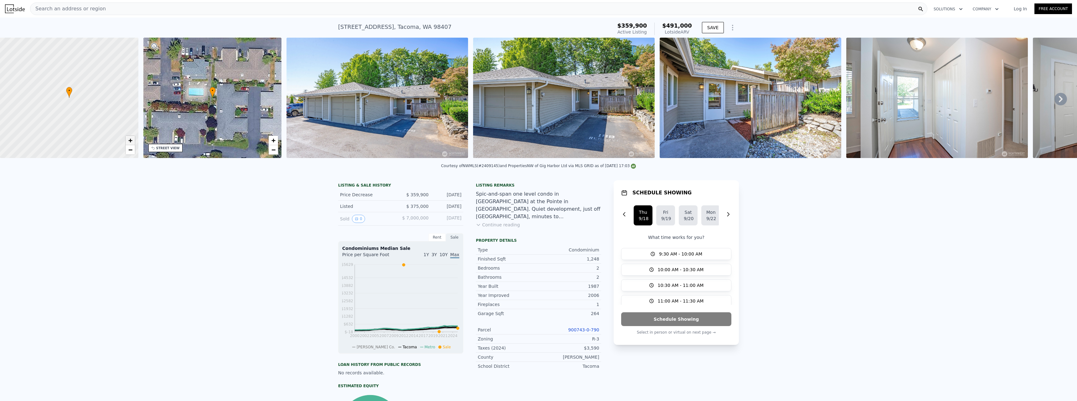
click at [132, 142] on span "+" at bounding box center [130, 140] width 4 height 8
click at [565, 121] on img at bounding box center [564, 98] width 182 height 120
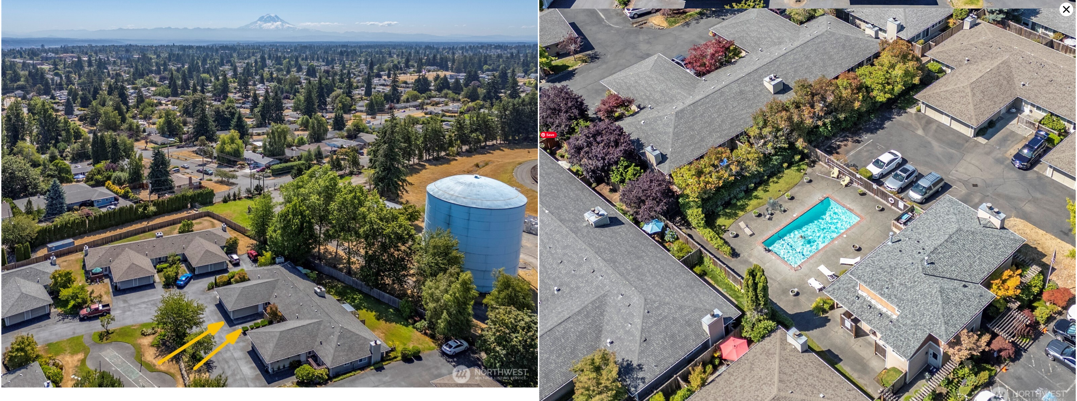
scroll to position [4624, 0]
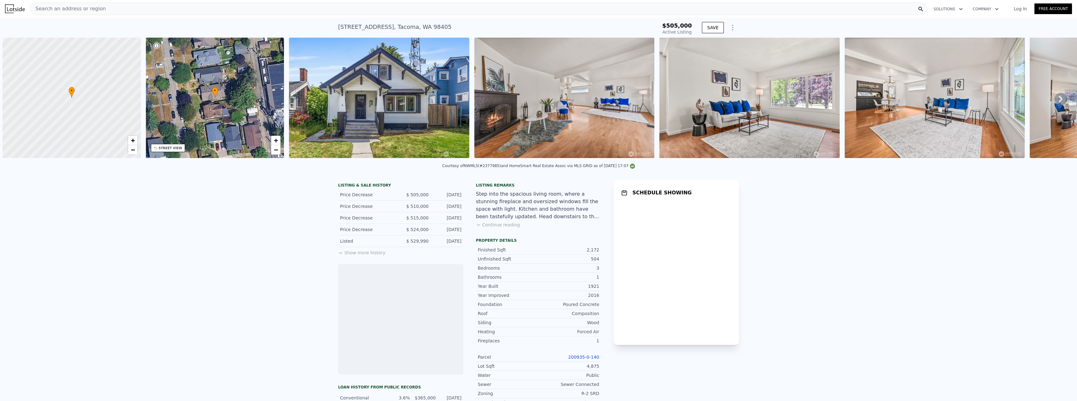
scroll to position [0, 3]
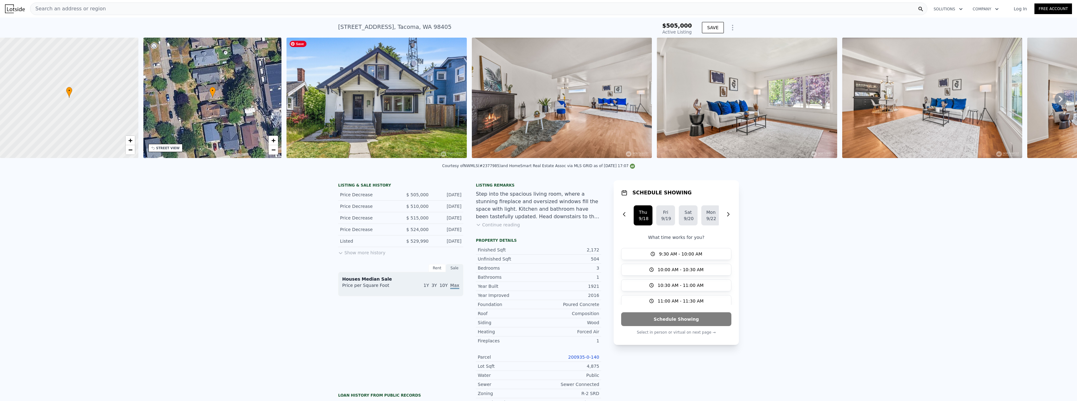
click at [432, 103] on img at bounding box center [377, 98] width 180 height 120
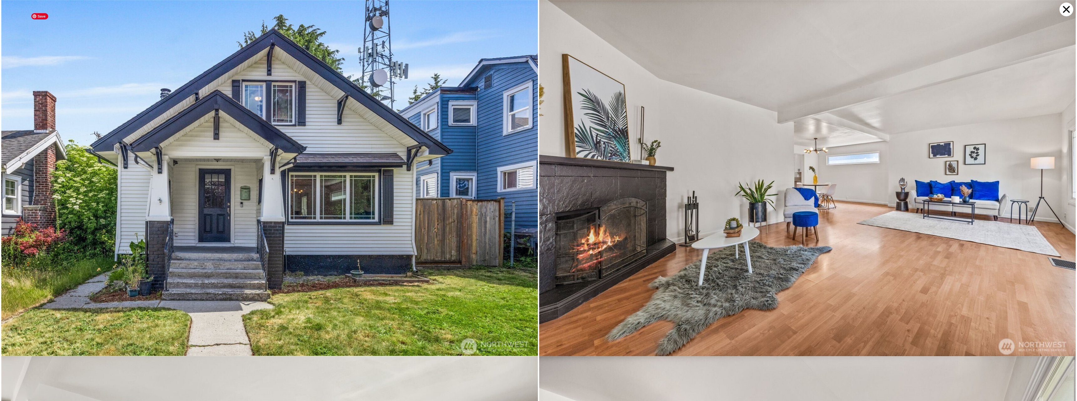
type input "-$ 543,432"
click at [855, 202] on img at bounding box center [807, 179] width 537 height 358
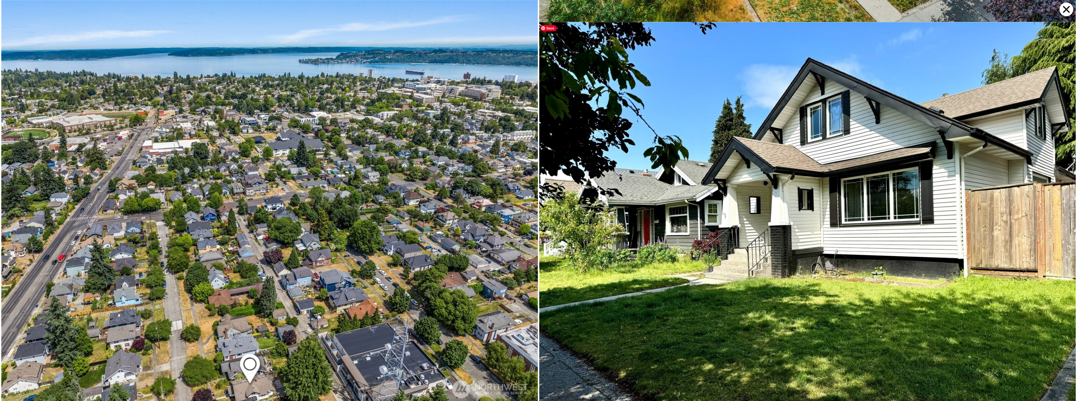
scroll to position [4310, 0]
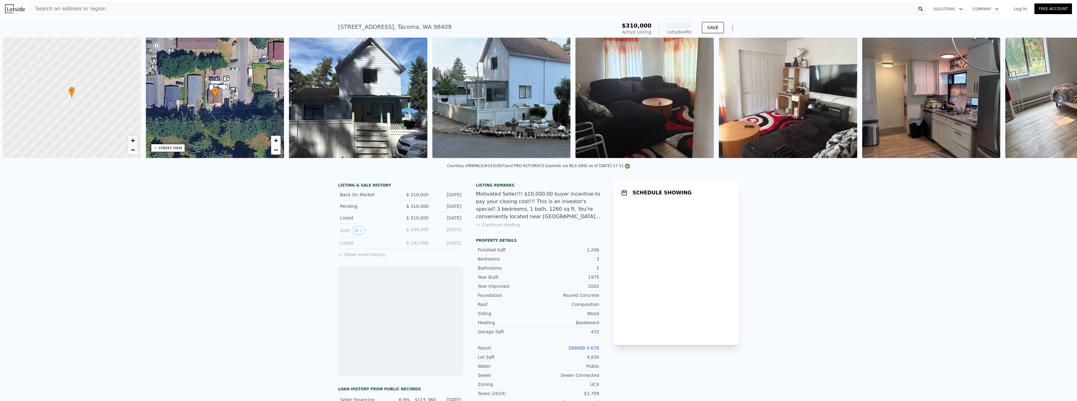
scroll to position [0, 3]
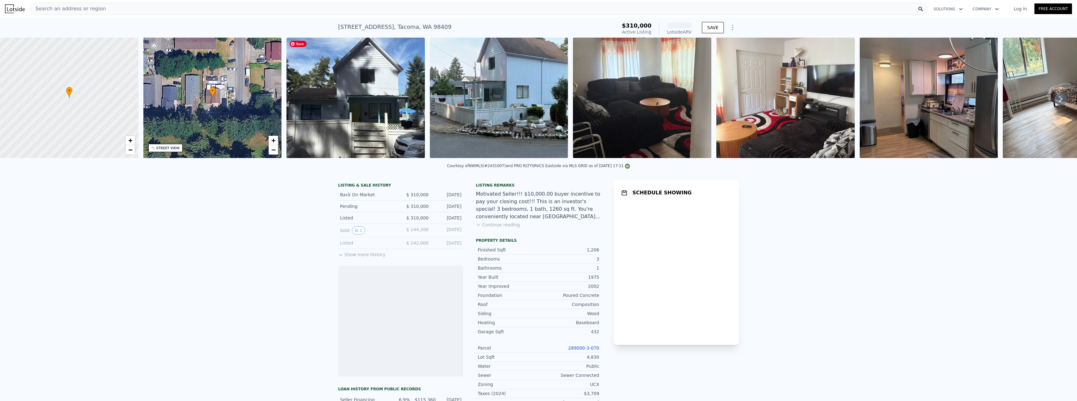
click at [306, 112] on img at bounding box center [356, 98] width 138 height 120
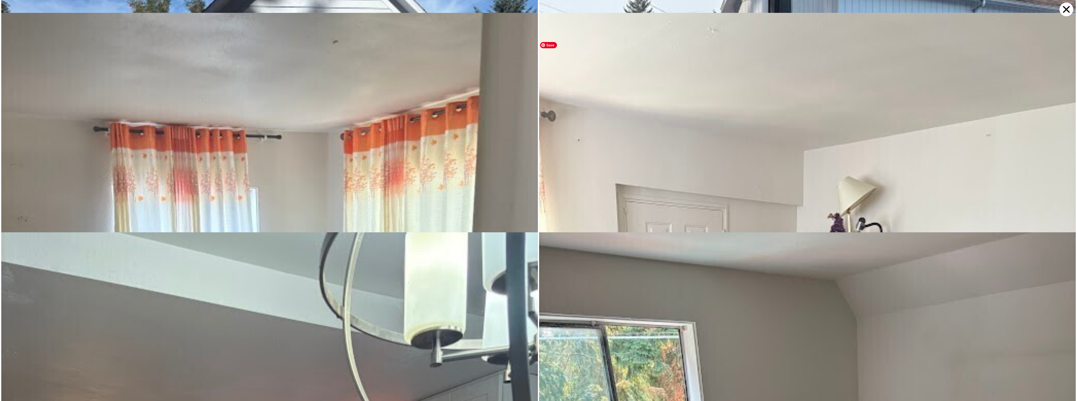
scroll to position [219, 0]
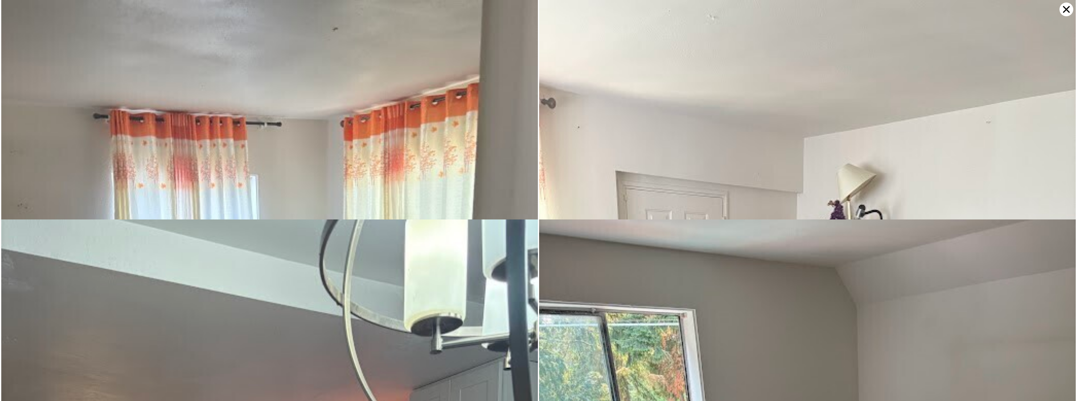
click at [1070, 13] on icon at bounding box center [1066, 9] width 7 height 7
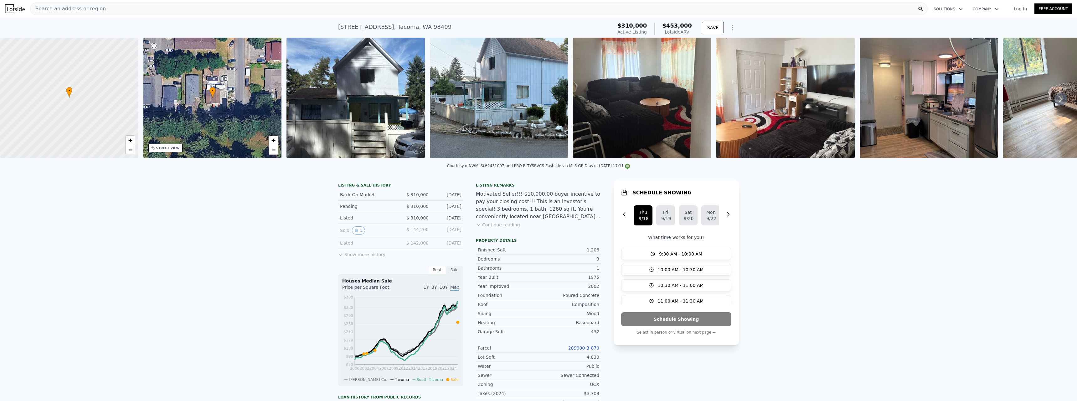
click at [174, 150] on div "STREET VIEW" at bounding box center [167, 148] width 23 height 5
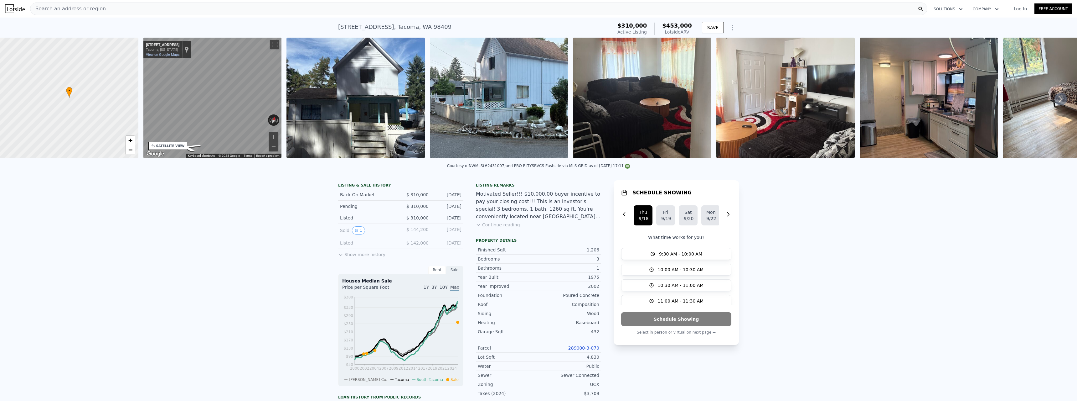
click at [273, 44] on button "Toggle fullscreen view" at bounding box center [274, 44] width 9 height 9
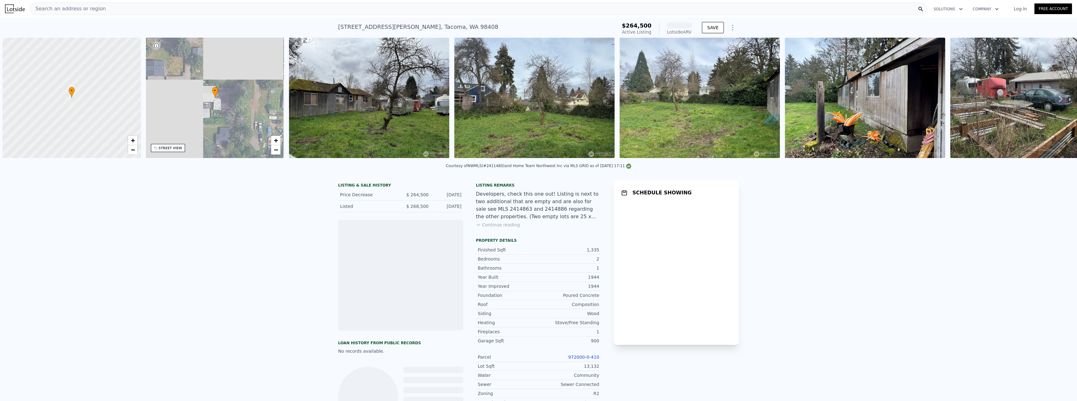
scroll to position [0, 3]
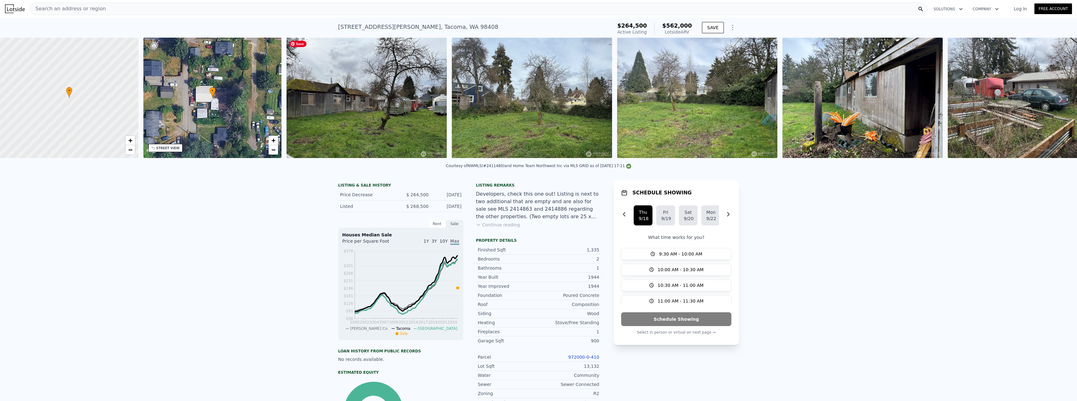
click at [397, 116] on img at bounding box center [367, 98] width 160 height 120
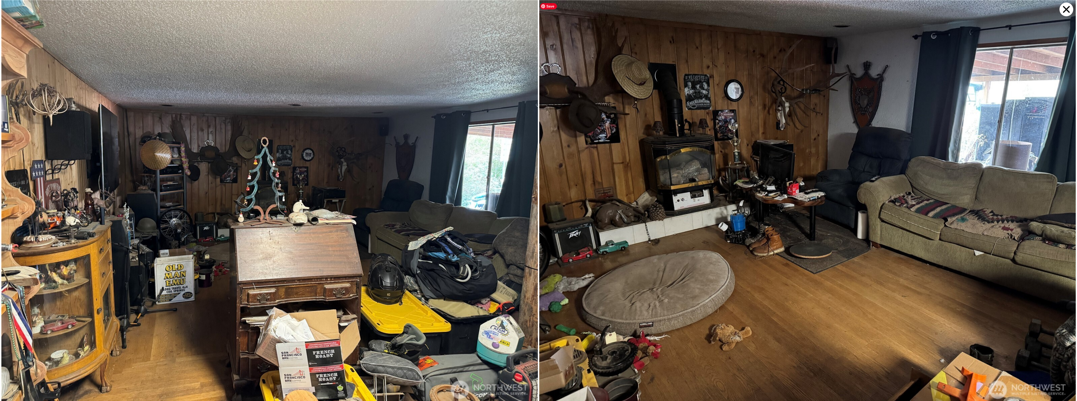
scroll to position [3017, 0]
click at [1063, 11] on icon at bounding box center [1067, 10] width 14 height 14
